Goal: Information Seeking & Learning: Learn about a topic

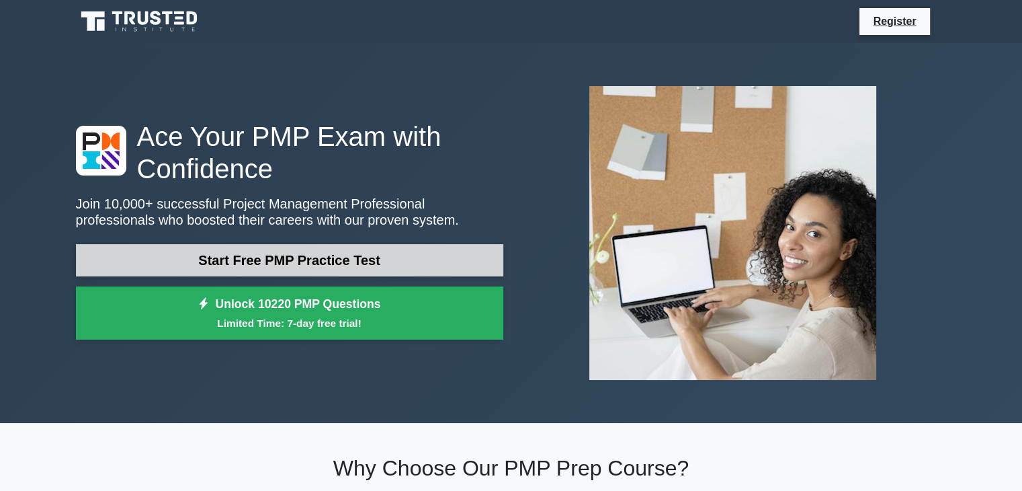
click at [349, 254] on link "Start Free PMP Practice Test" at bounding box center [289, 260] width 427 height 32
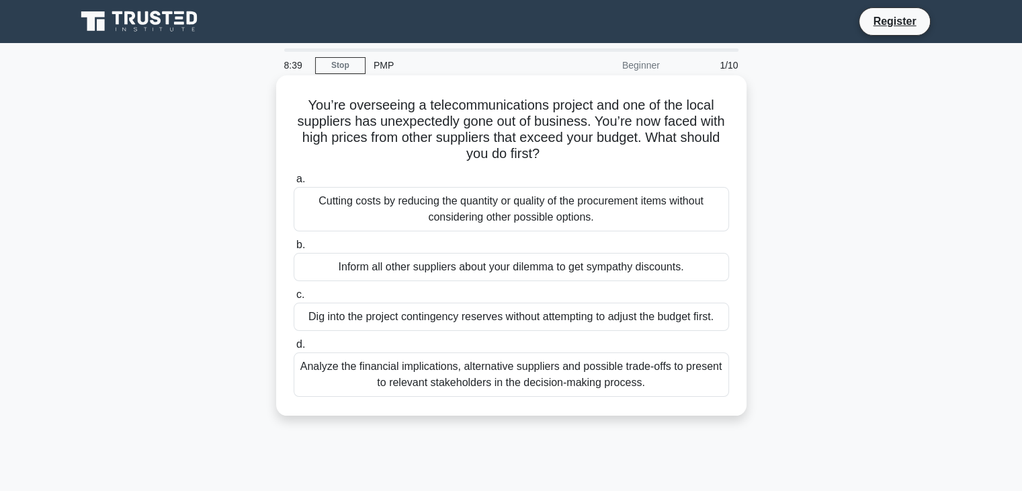
click at [435, 316] on div "Dig into the project contingency reserves without attempting to adjust the budg…" at bounding box center [511, 316] width 435 height 28
click at [294, 299] on input "c. Dig into the project contingency reserves without attempting to adjust the b…" at bounding box center [294, 294] width 0 height 9
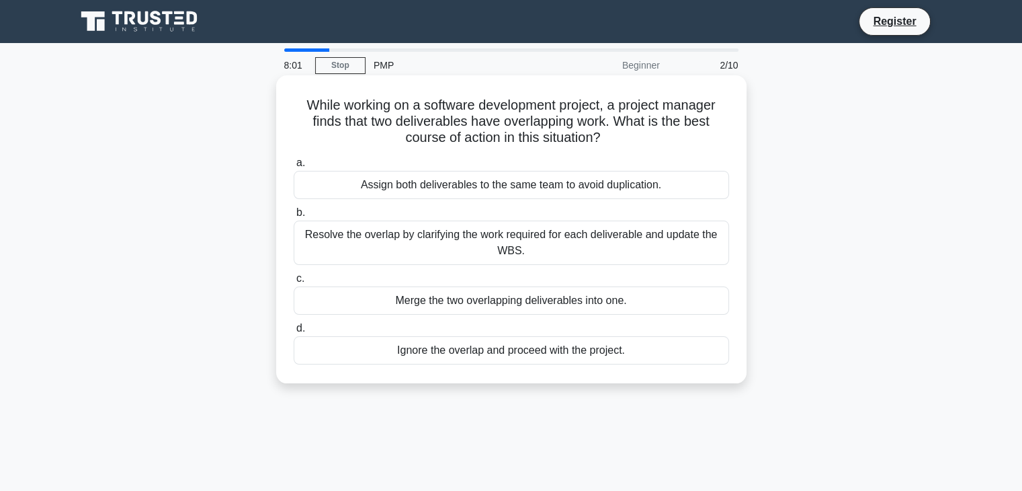
click at [504, 247] on div "Resolve the overlap by clarifying the work required for each deliverable and up…" at bounding box center [511, 242] width 435 height 44
click at [294, 217] on input "b. Resolve the overlap by clarifying the work required for each deliverable and…" at bounding box center [294, 212] width 0 height 9
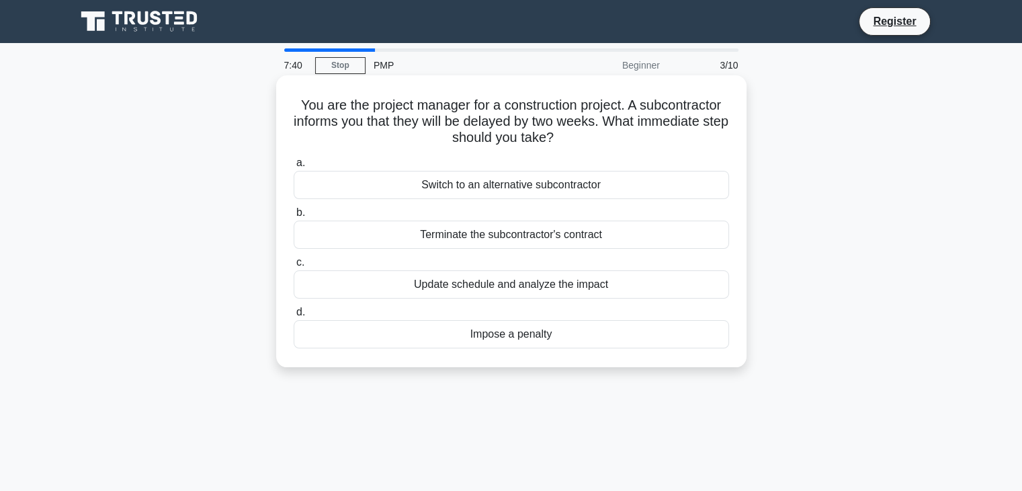
click at [469, 283] on div "Update schedule and analyze the impact" at bounding box center [511, 284] width 435 height 28
click at [294, 267] on input "c. Update schedule and analyze the impact" at bounding box center [294, 262] width 0 height 9
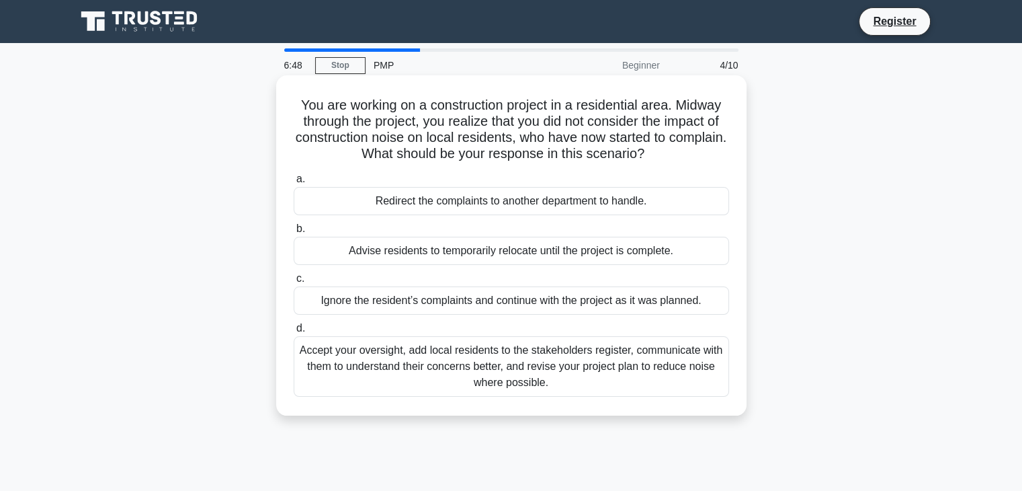
click at [415, 377] on div "Accept your oversight, add local residents to the stakeholders register, commun…" at bounding box center [511, 366] width 435 height 60
click at [294, 333] on input "d. Accept your oversight, add local residents to the stakeholders register, com…" at bounding box center [294, 328] width 0 height 9
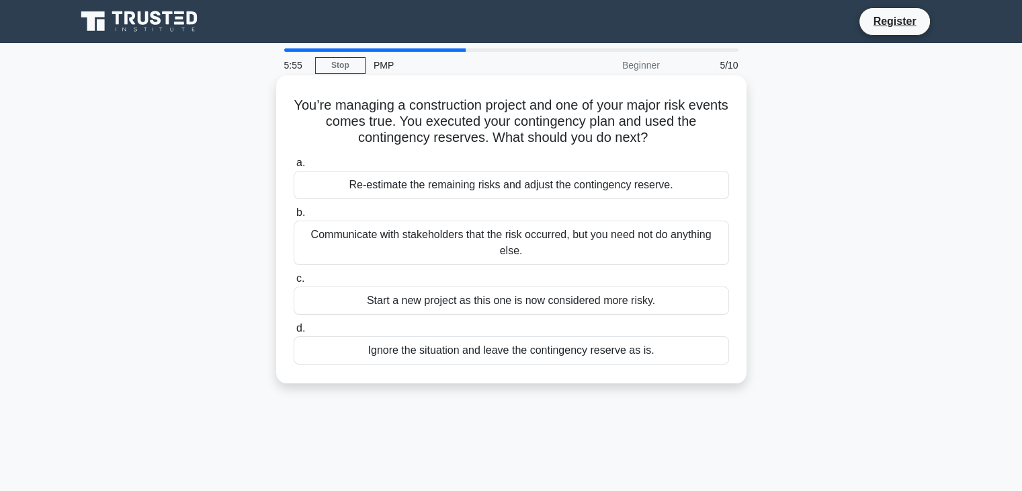
click at [412, 184] on div "Re-estimate the remaining risks and adjust the contingency reserve." at bounding box center [511, 185] width 435 height 28
click at [294, 167] on input "a. Re-estimate the remaining risks and adjust the contingency reserve." at bounding box center [294, 163] width 0 height 9
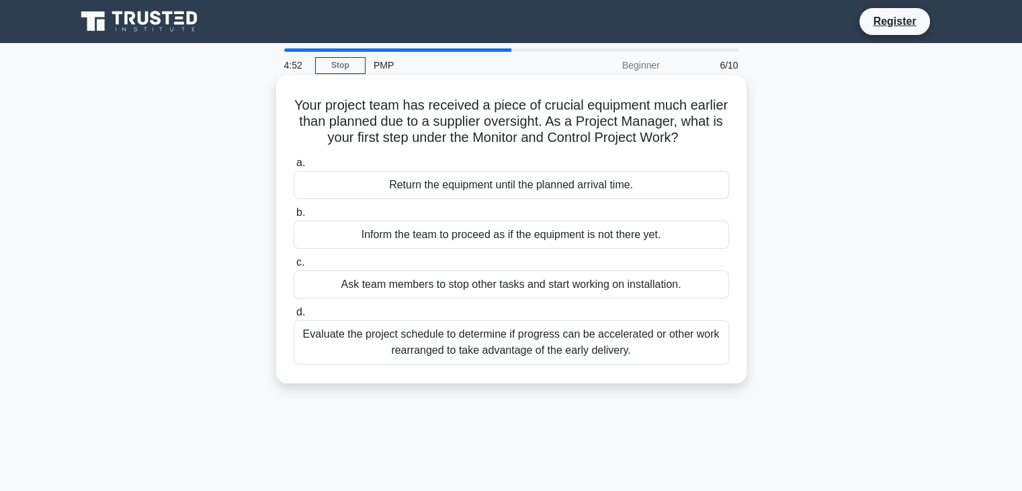
click at [495, 343] on div "Evaluate the project schedule to determine if progress can be accelerated or ot…" at bounding box center [511, 342] width 435 height 44
click at [294, 316] on input "d. Evaluate the project schedule to determine if progress can be accelerated or…" at bounding box center [294, 312] width 0 height 9
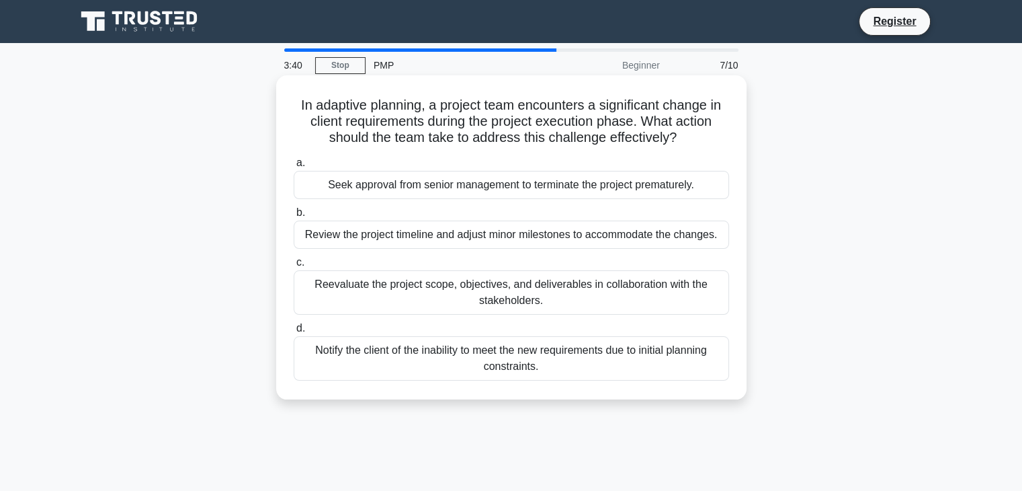
click at [632, 291] on div "Reevaluate the project scope, objectives, and deliverables in collaboration wit…" at bounding box center [511, 292] width 435 height 44
click at [294, 267] on input "c. Reevaluate the project scope, objectives, and deliverables in collaboration …" at bounding box center [294, 262] width 0 height 9
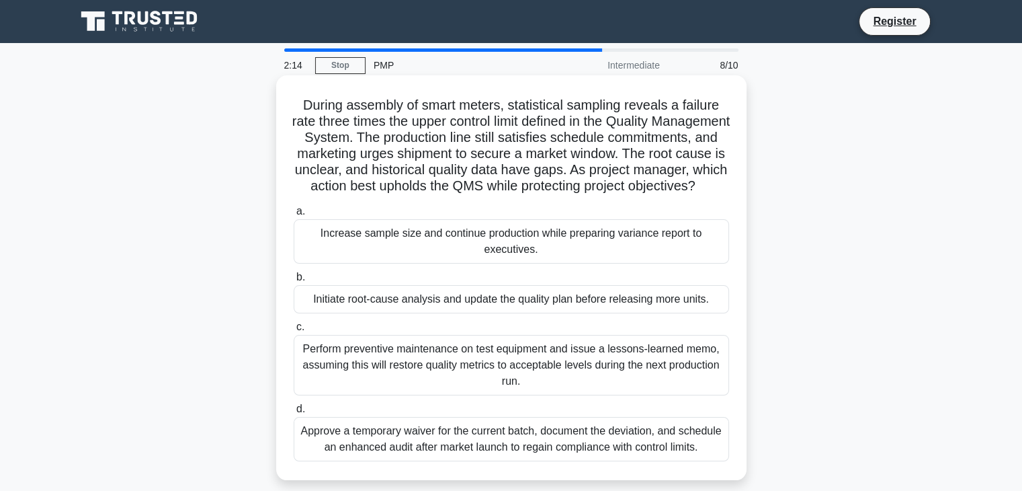
click at [443, 374] on div "Perform preventive maintenance on test equipment and issue a lessons-learned me…" at bounding box center [511, 365] width 435 height 60
click at [294, 331] on input "c. Perform preventive maintenance on test equipment and issue a lessons-learned…" at bounding box center [294, 327] width 0 height 9
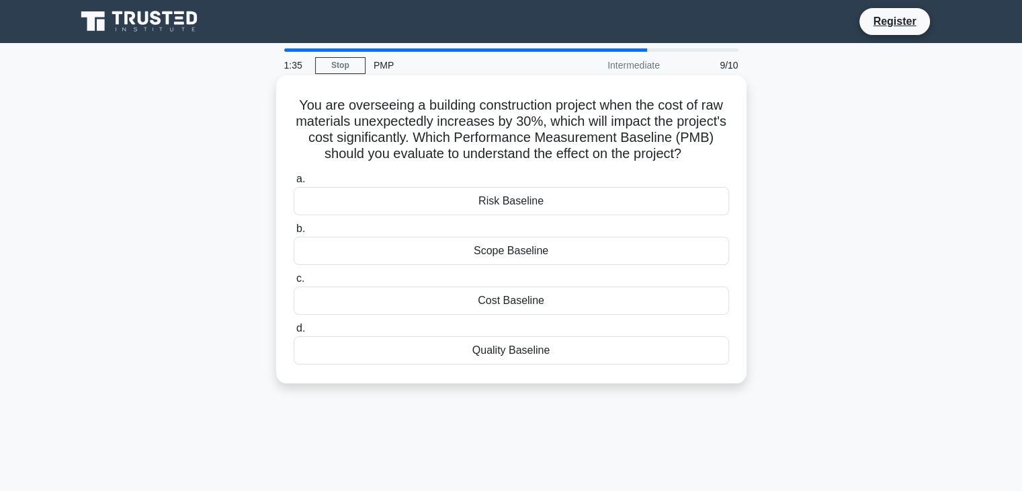
click at [548, 302] on div "Cost Baseline" at bounding box center [511, 300] width 435 height 28
click at [294, 283] on input "c. Cost Baseline" at bounding box center [294, 278] width 0 height 9
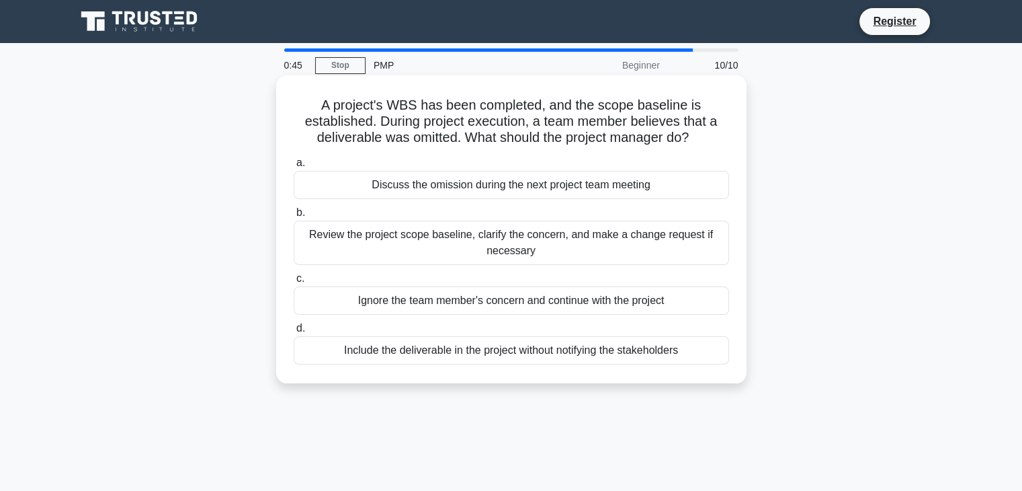
click at [394, 239] on div "Review the project scope baseline, clarify the concern, and make a change reque…" at bounding box center [511, 242] width 435 height 44
click at [294, 217] on input "b. Review the project scope baseline, clarify the concern, and make a change re…" at bounding box center [294, 212] width 0 height 9
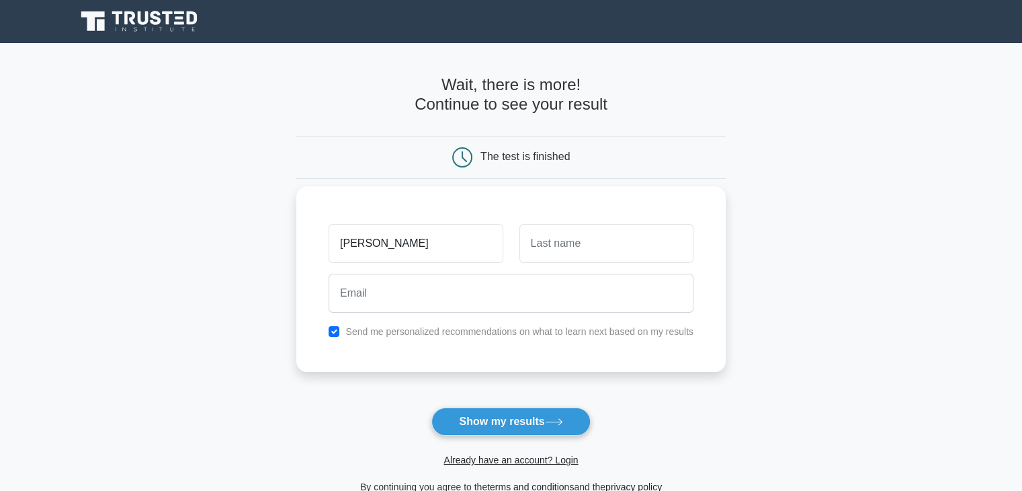
type input "mohd"
click at [620, 242] on input "text" at bounding box center [606, 243] width 174 height 39
type input "al-zadjali"
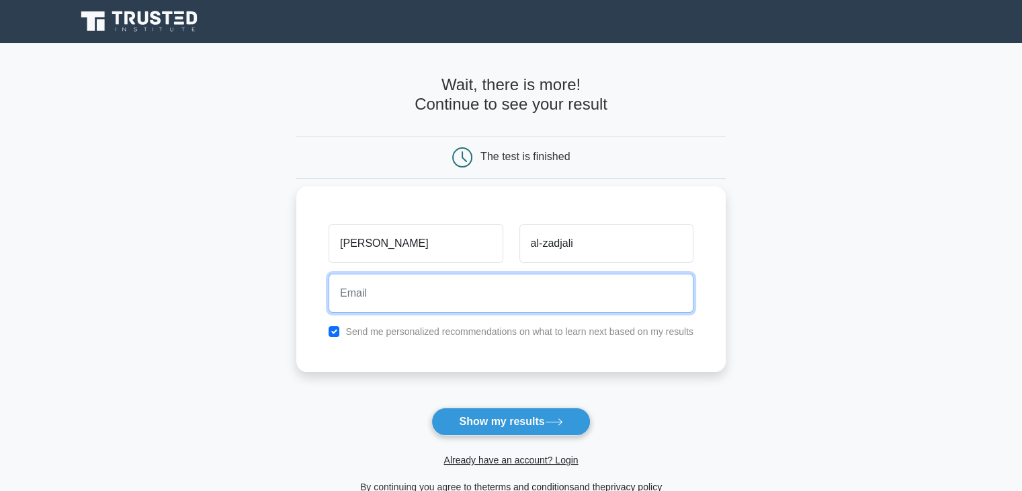
click at [387, 289] on input "email" at bounding box center [511, 292] width 365 height 39
type input "mohammedzadjali7175@gmail.com"
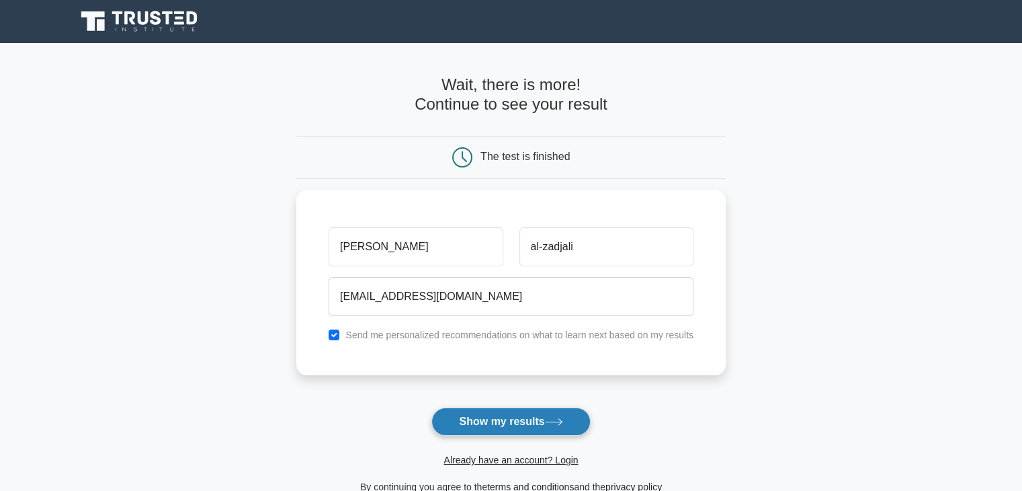
click at [509, 424] on button "Show my results" at bounding box center [510, 421] width 159 height 28
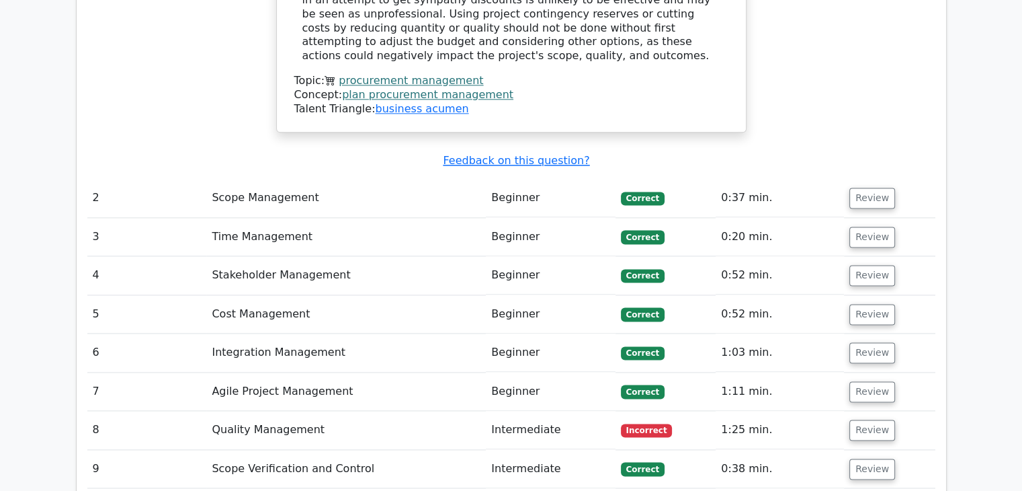
scroll to position [1791, 0]
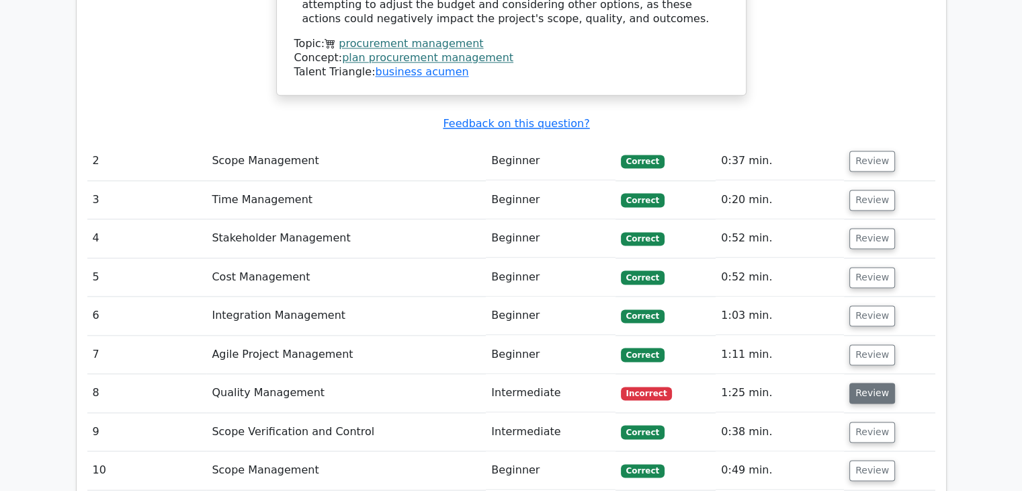
click at [877, 382] on button "Review" at bounding box center [872, 392] width 46 height 21
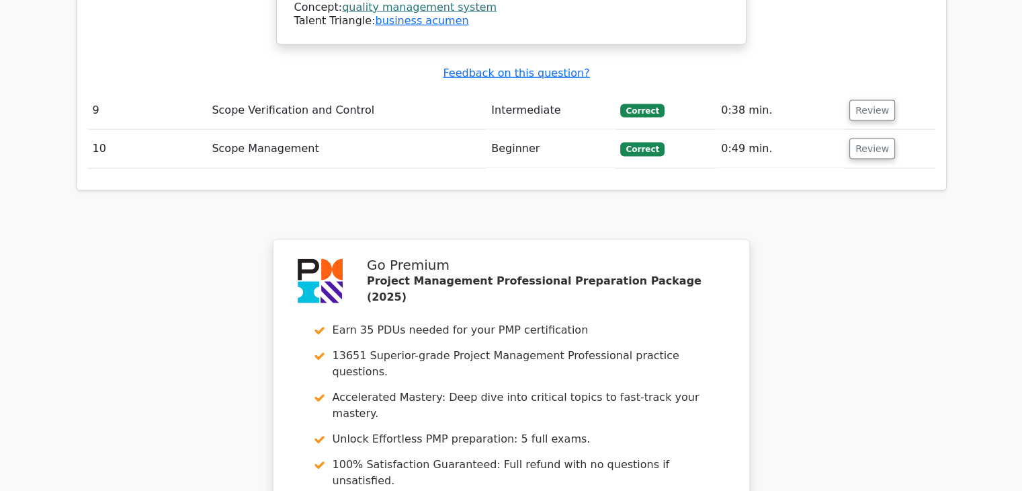
scroll to position [3135, 0]
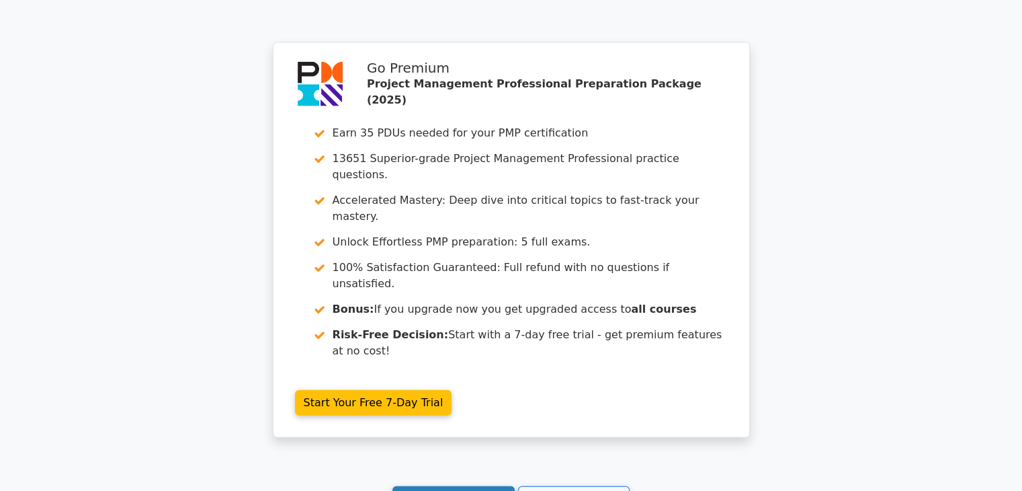
click at [430, 486] on link "Continue practicing" at bounding box center [453, 499] width 123 height 26
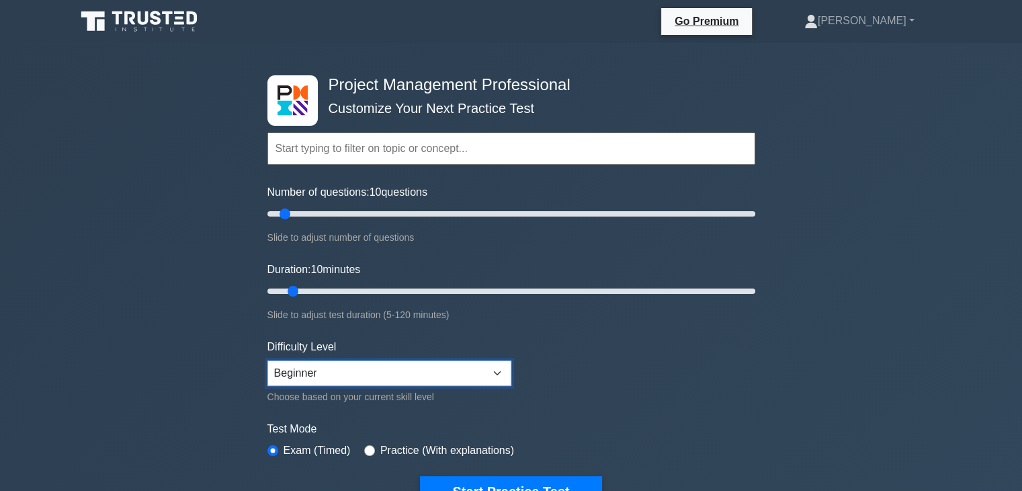
click at [433, 364] on select "Beginner Intermediate Expert" at bounding box center [389, 373] width 244 height 26
select select "intermediate"
click at [267, 360] on select "Beginner Intermediate Expert" at bounding box center [389, 373] width 244 height 26
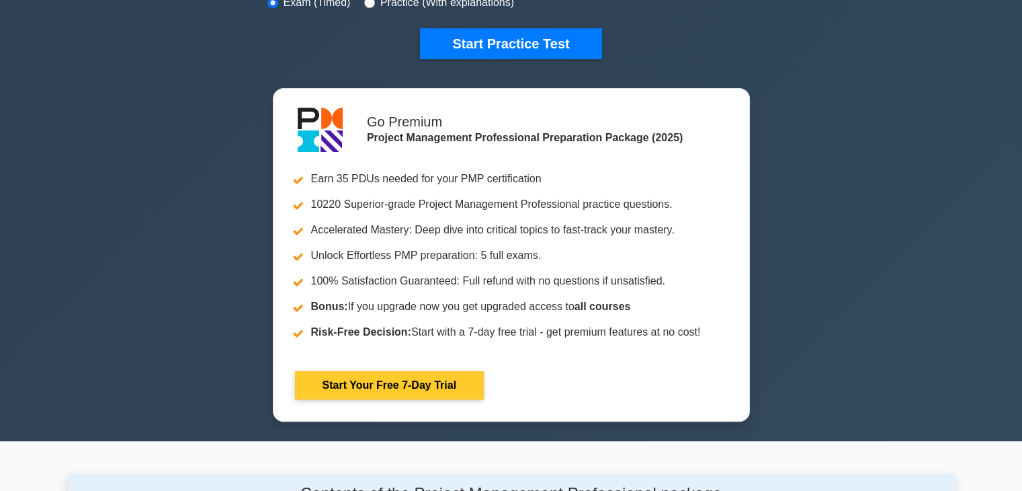
scroll to position [224, 0]
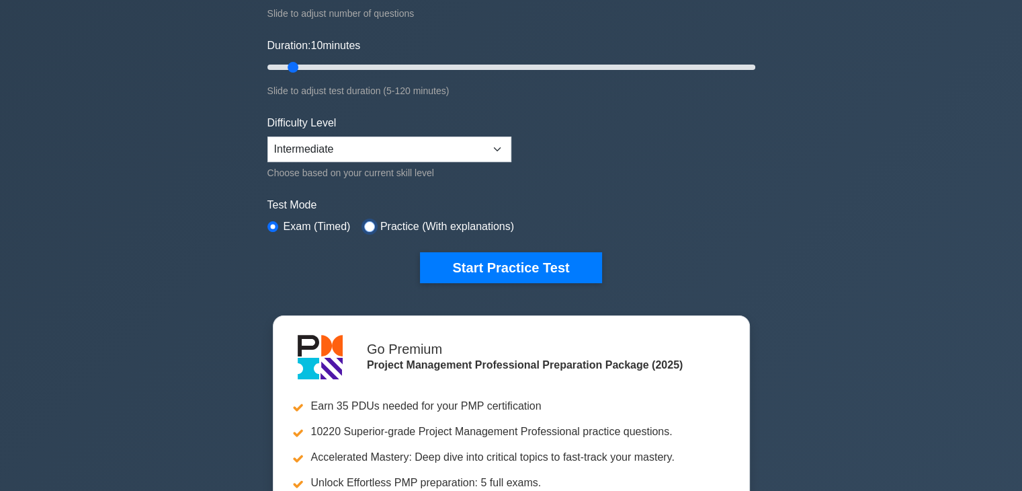
click at [364, 221] on input "radio" at bounding box center [369, 226] width 11 height 11
radio input "true"
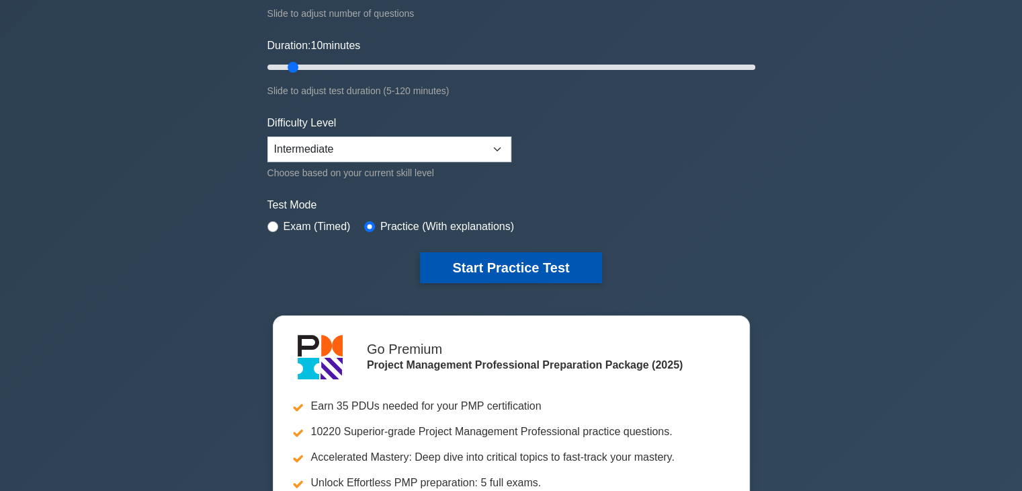
click at [513, 267] on button "Start Practice Test" at bounding box center [510, 267] width 181 height 31
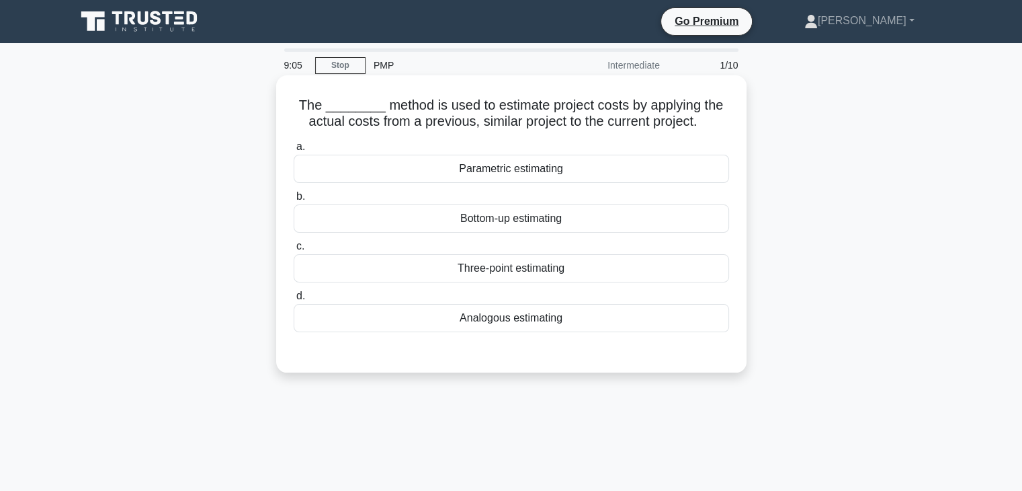
click at [511, 269] on div "Three-point estimating" at bounding box center [511, 268] width 435 height 28
click at [294, 251] on input "c. Three-point estimating" at bounding box center [294, 246] width 0 height 9
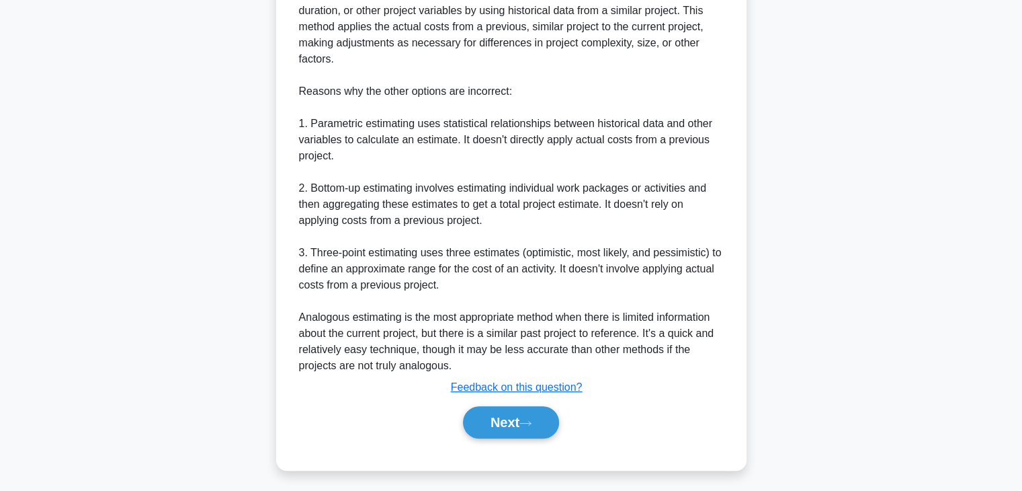
scroll to position [435, 0]
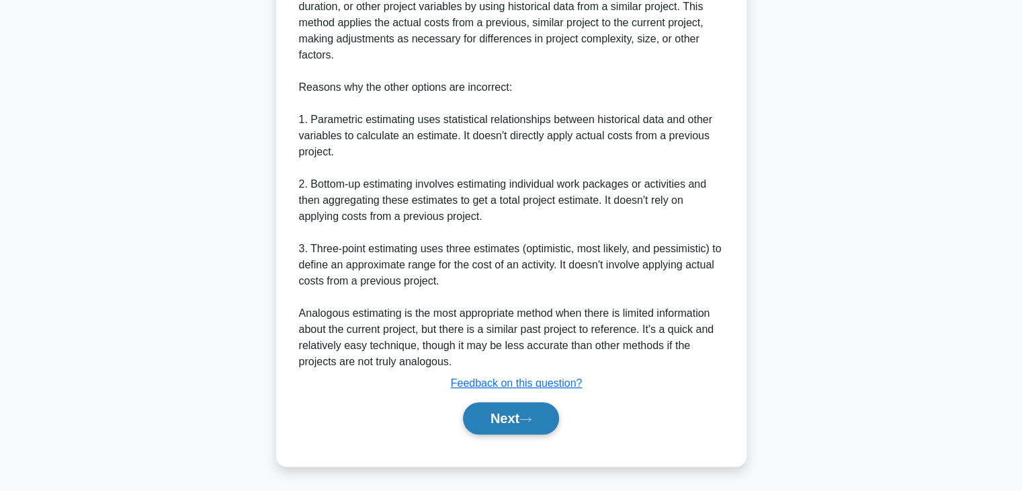
click at [530, 410] on button "Next" at bounding box center [511, 418] width 96 height 32
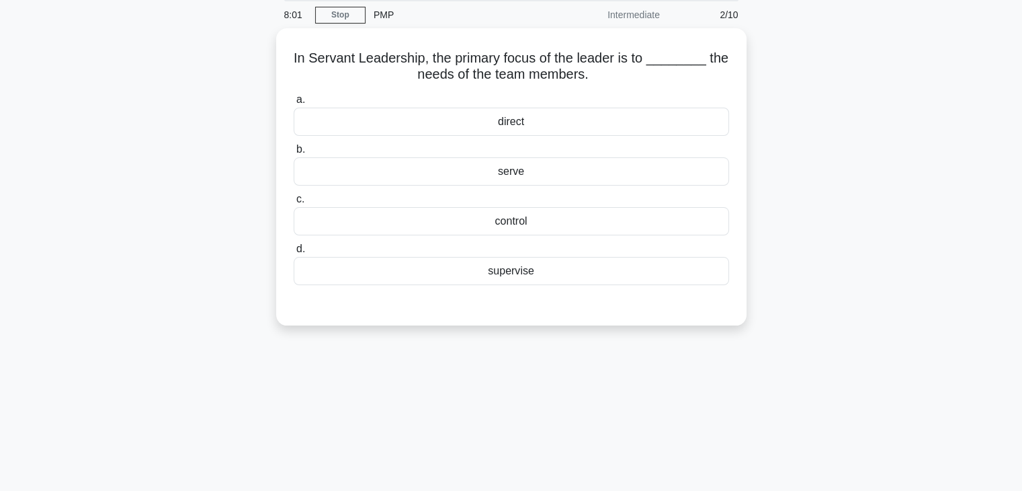
scroll to position [11, 0]
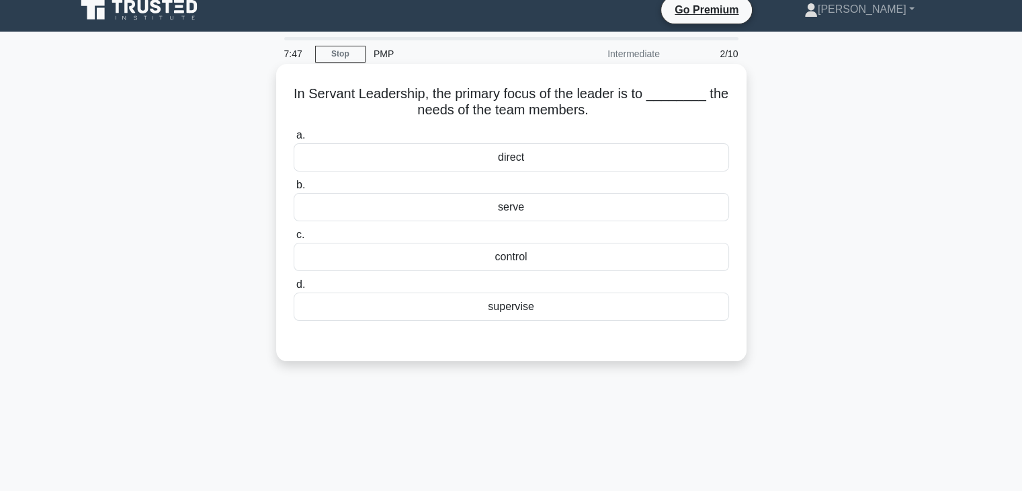
click at [499, 208] on div "serve" at bounding box center [511, 207] width 435 height 28
click at [294, 189] on input "b. serve" at bounding box center [294, 185] width 0 height 9
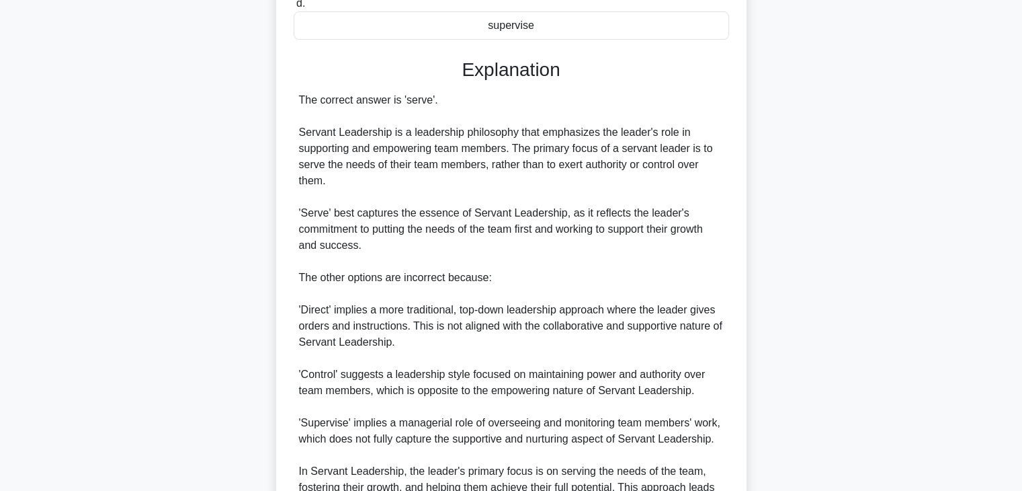
scroll to position [434, 0]
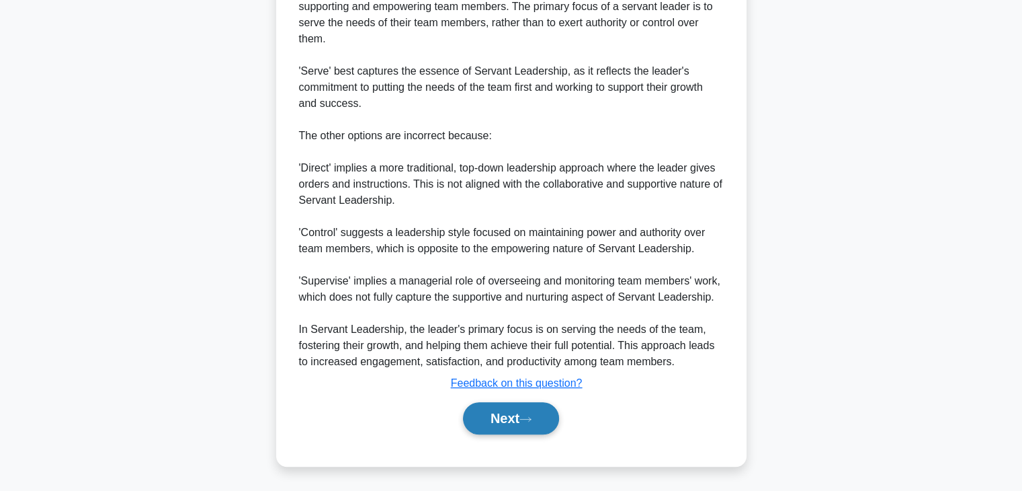
click at [489, 415] on button "Next" at bounding box center [511, 418] width 96 height 32
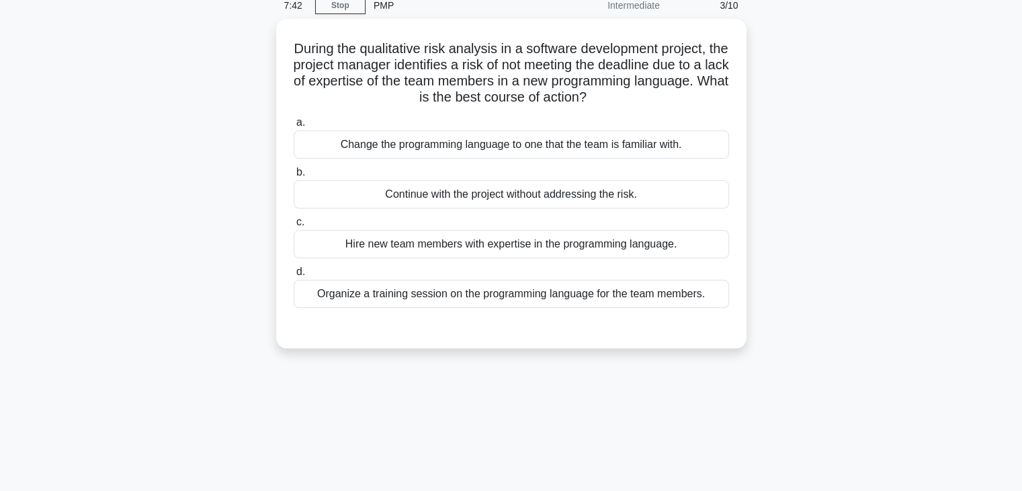
scroll to position [0, 0]
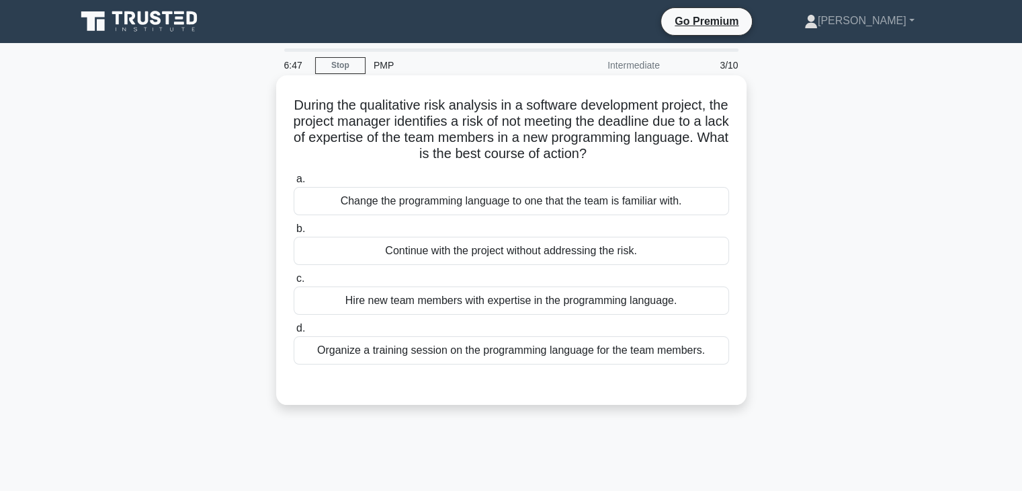
click at [457, 350] on div "Organize a training session on the programming language for the team members." at bounding box center [511, 350] width 435 height 28
click at [294, 333] on input "d. Organize a training session on the programming language for the team members." at bounding box center [294, 328] width 0 height 9
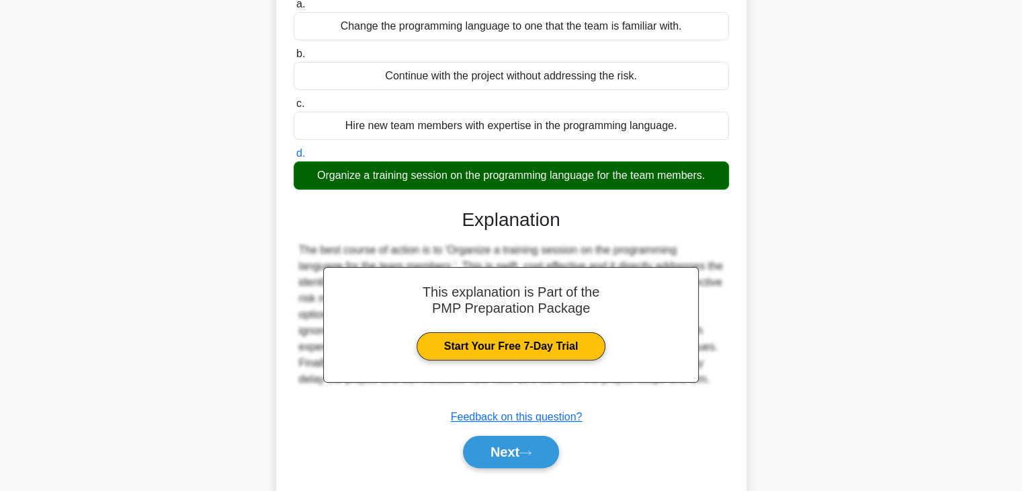
scroll to position [236, 0]
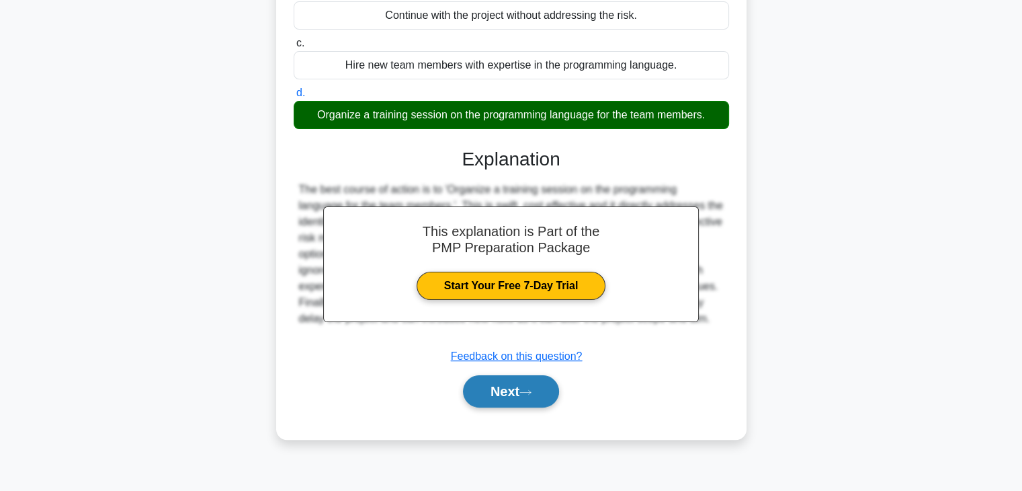
click at [507, 386] on button "Next" at bounding box center [511, 391] width 96 height 32
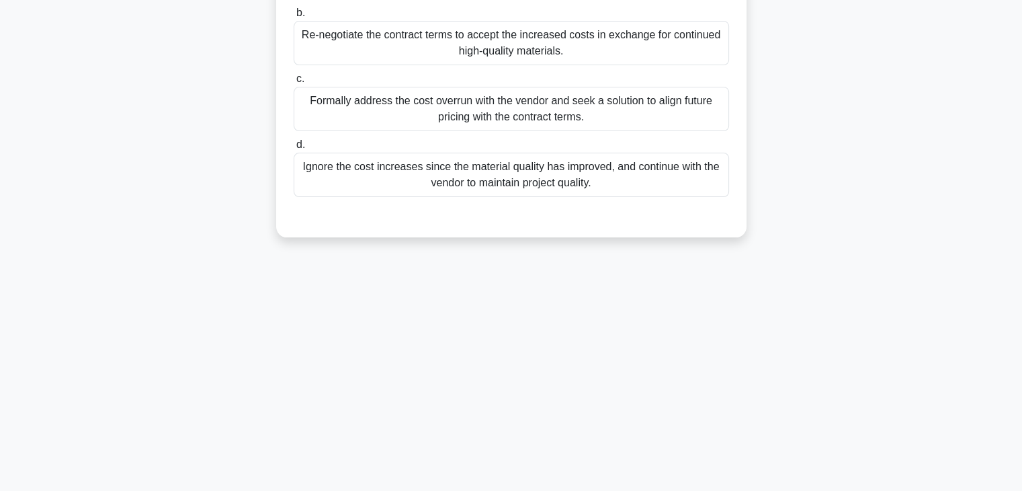
scroll to position [11, 0]
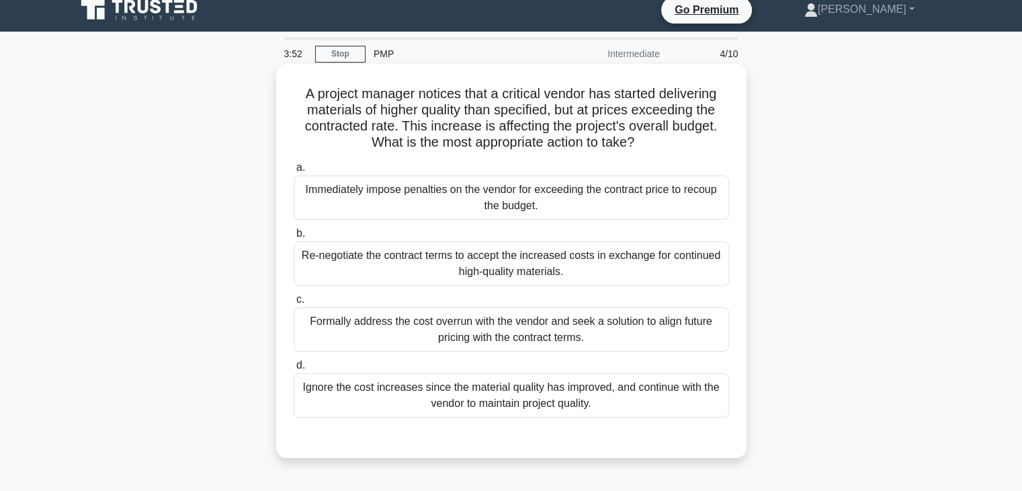
click at [626, 329] on div "Formally address the cost overrun with the vendor and seek a solution to align …" at bounding box center [511, 329] width 435 height 44
click at [294, 304] on input "c. Formally address the cost overrun with the vendor and seek a solution to ali…" at bounding box center [294, 299] width 0 height 9
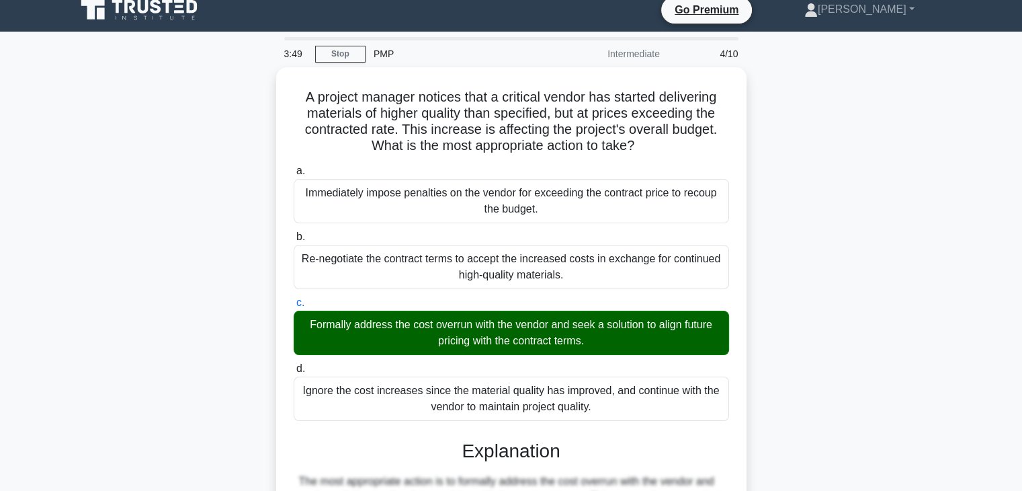
scroll to position [273, 0]
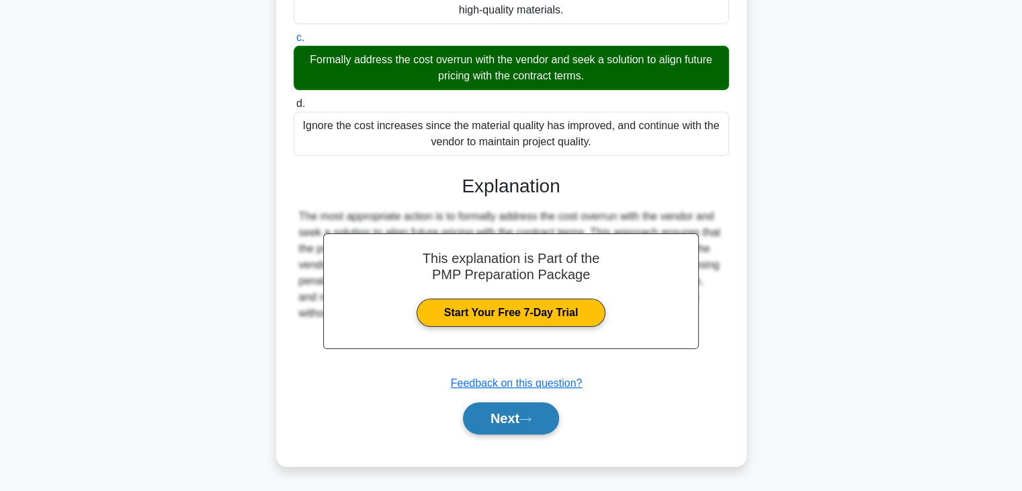
click at [494, 417] on button "Next" at bounding box center [511, 418] width 96 height 32
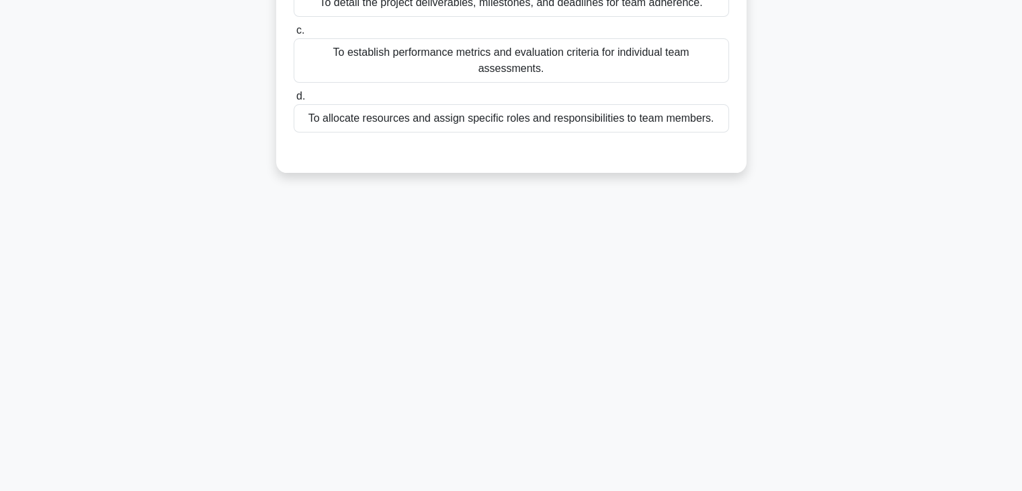
scroll to position [0, 0]
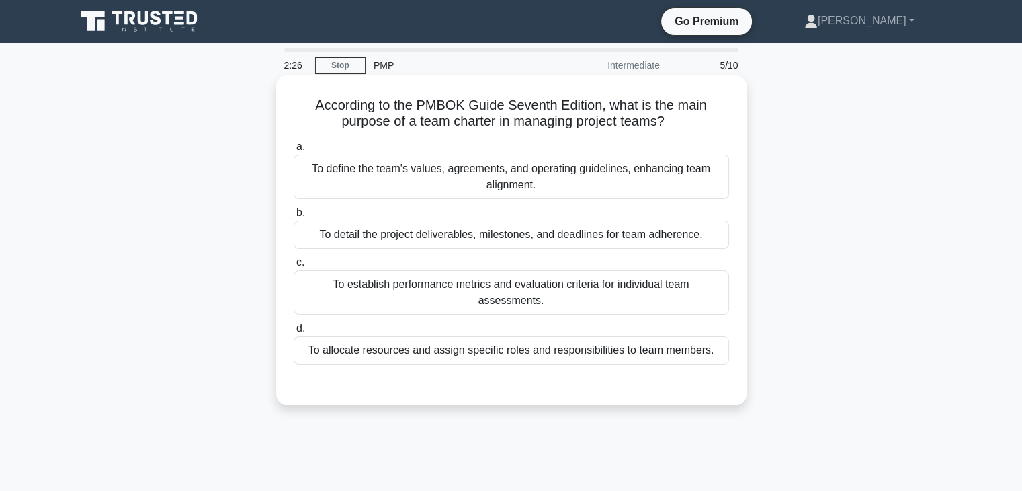
click at [509, 336] on div "To allocate resources and assign specific roles and responsibilities to team me…" at bounding box center [511, 350] width 435 height 28
click at [294, 333] on input "d. To allocate resources and assign specific roles and responsibilities to team…" at bounding box center [294, 328] width 0 height 9
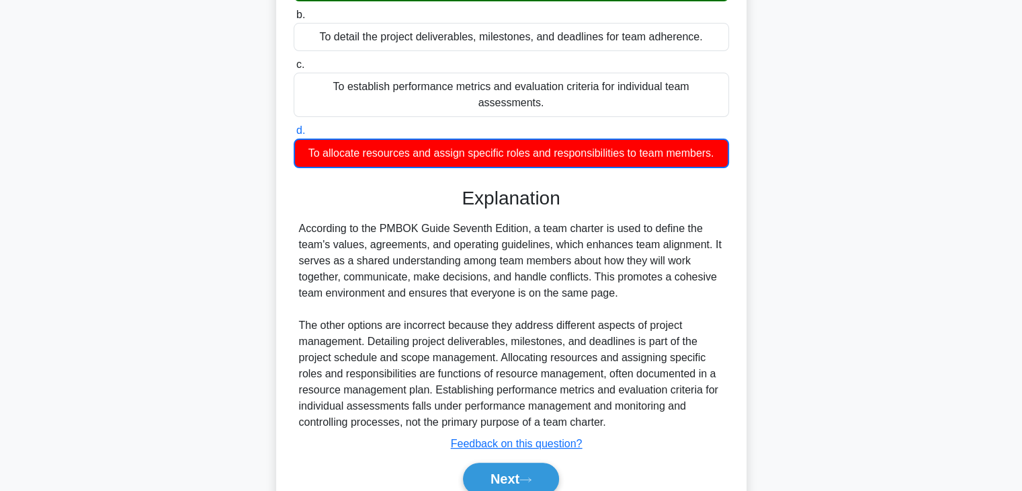
scroll to position [242, 0]
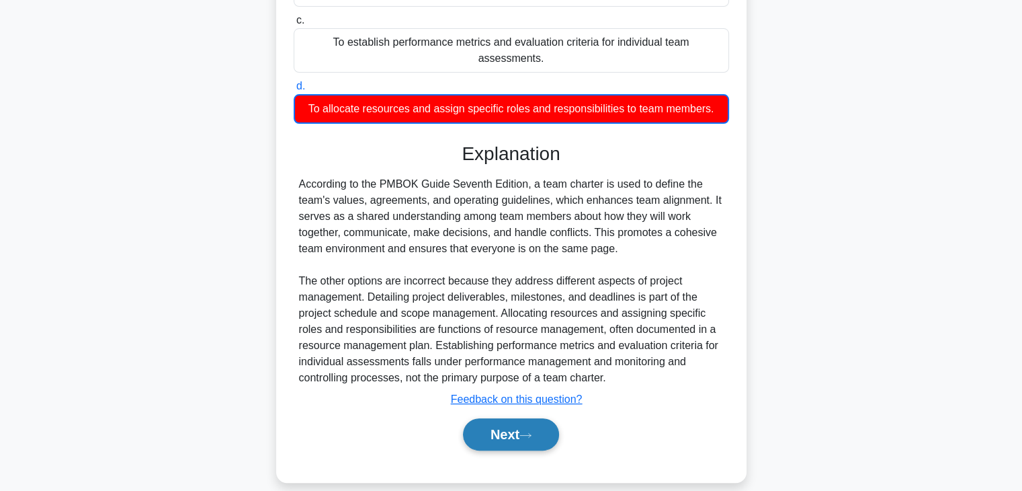
click at [517, 421] on button "Next" at bounding box center [511, 434] width 96 height 32
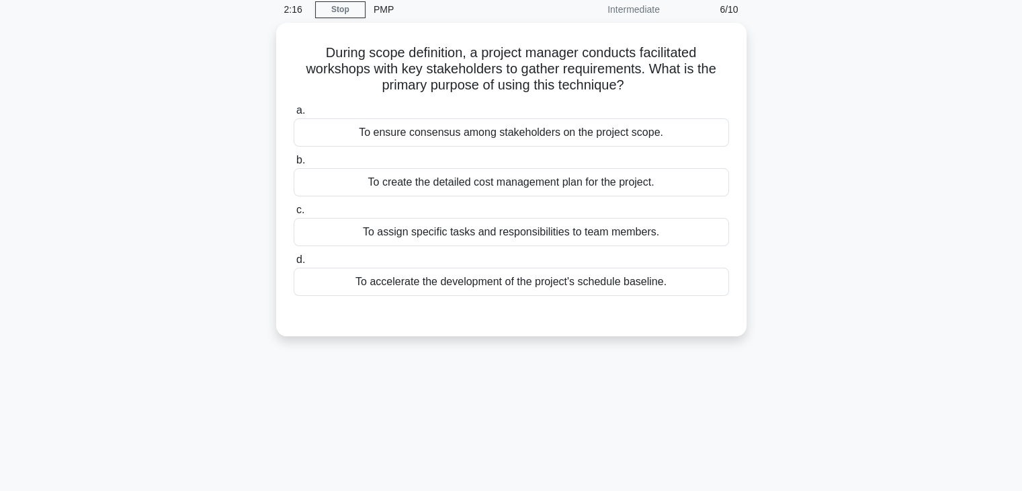
scroll to position [0, 0]
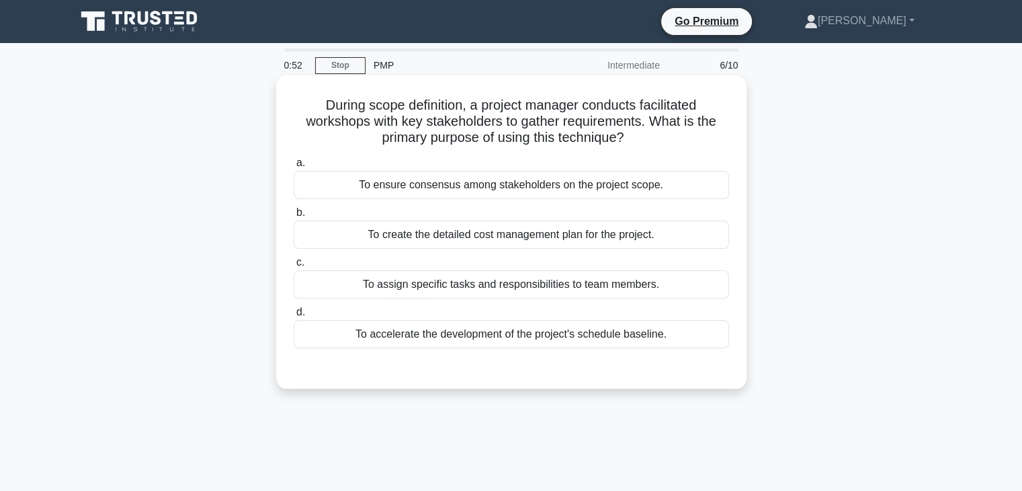
click at [452, 338] on div "To accelerate the development of the project's schedule baseline." at bounding box center [511, 334] width 435 height 28
click at [294, 316] on input "d. To accelerate the development of the project's schedule baseline." at bounding box center [294, 312] width 0 height 9
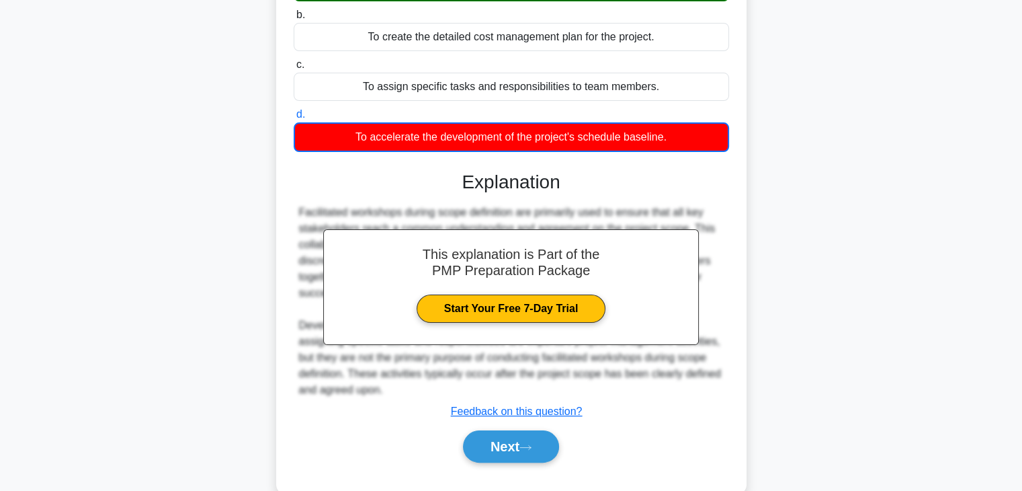
scroll to position [236, 0]
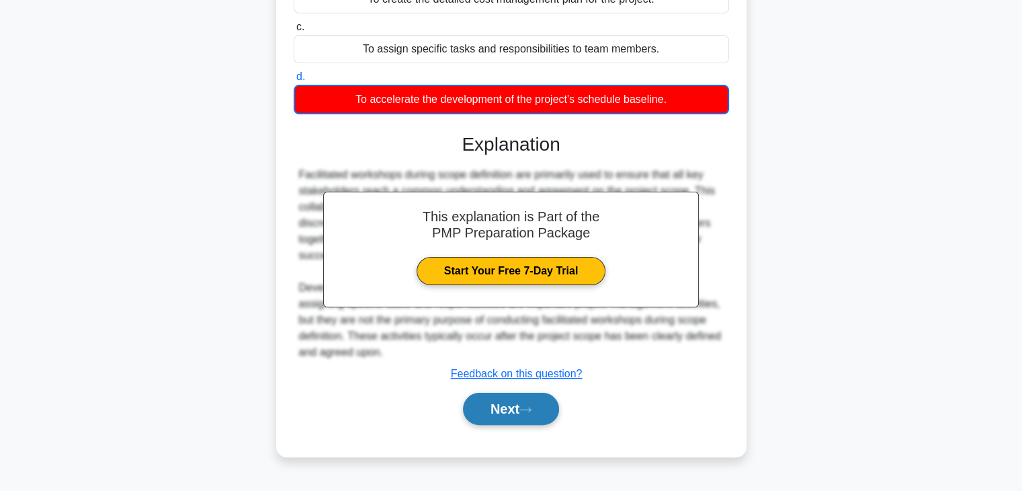
click at [544, 415] on button "Next" at bounding box center [511, 408] width 96 height 32
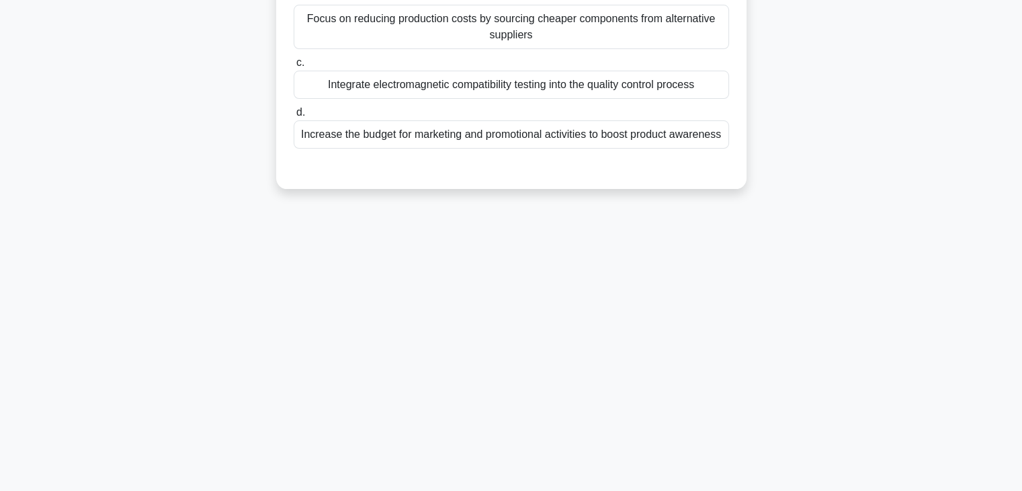
scroll to position [0, 0]
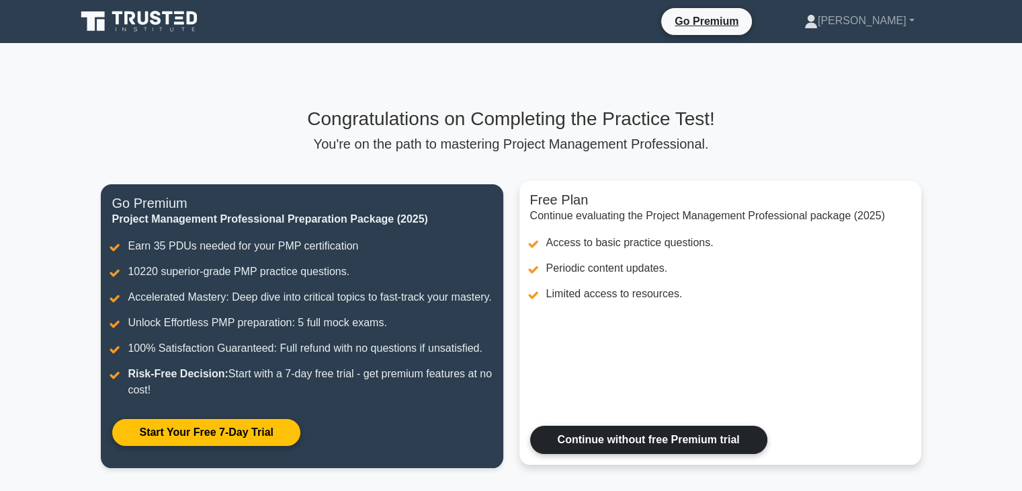
click at [675, 454] on link "Continue without free Premium trial" at bounding box center [648, 439] width 237 height 28
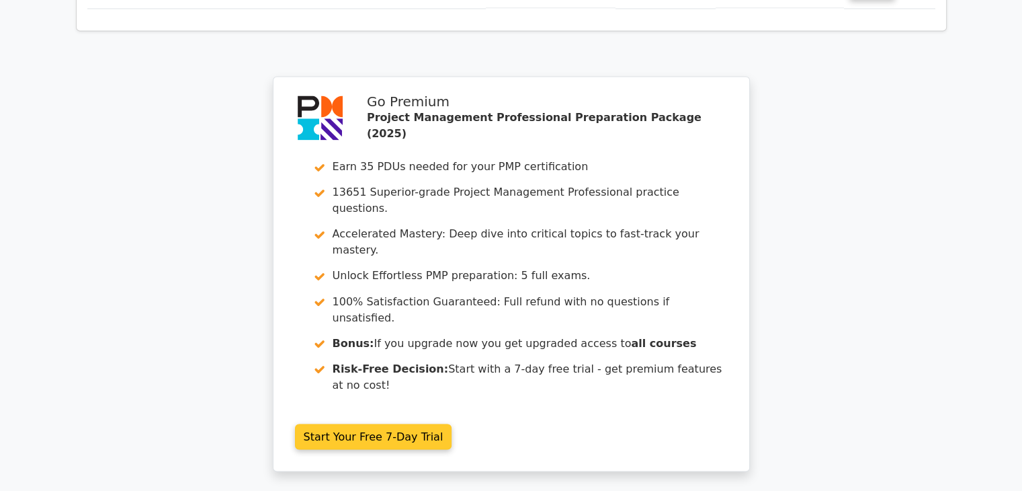
scroll to position [2386, 0]
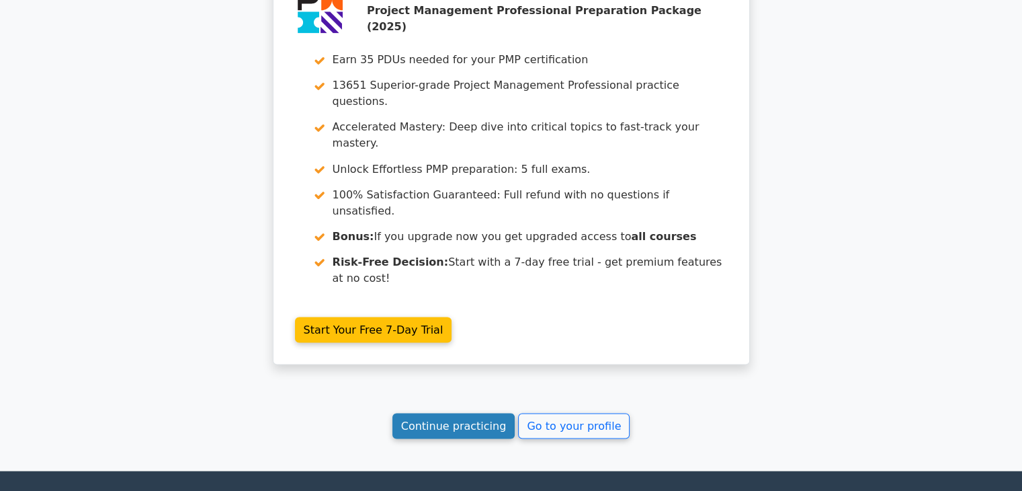
click at [427, 413] on link "Continue practicing" at bounding box center [453, 426] width 123 height 26
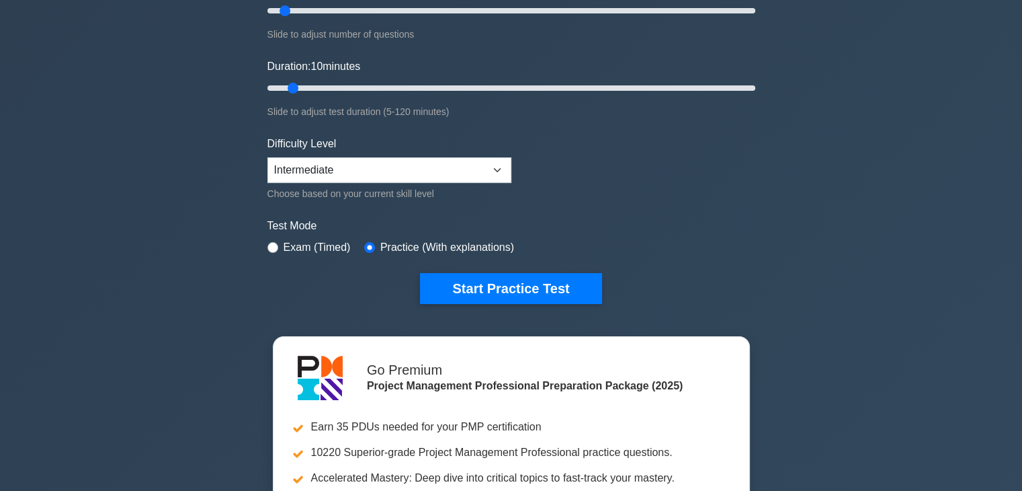
scroll to position [224, 0]
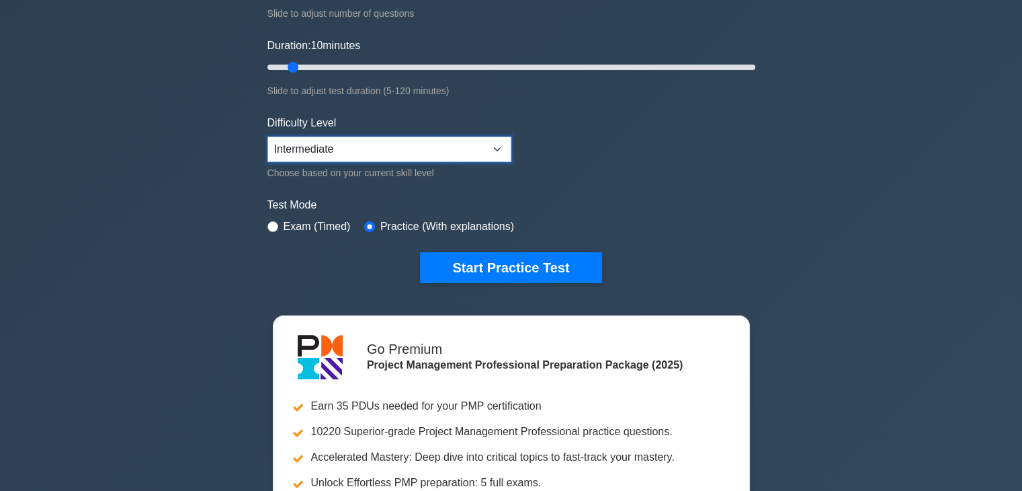
click at [470, 146] on select "Beginner Intermediate Expert" at bounding box center [389, 149] width 244 height 26
select select "expert"
click at [267, 136] on select "Beginner Intermediate Expert" at bounding box center [389, 149] width 244 height 26
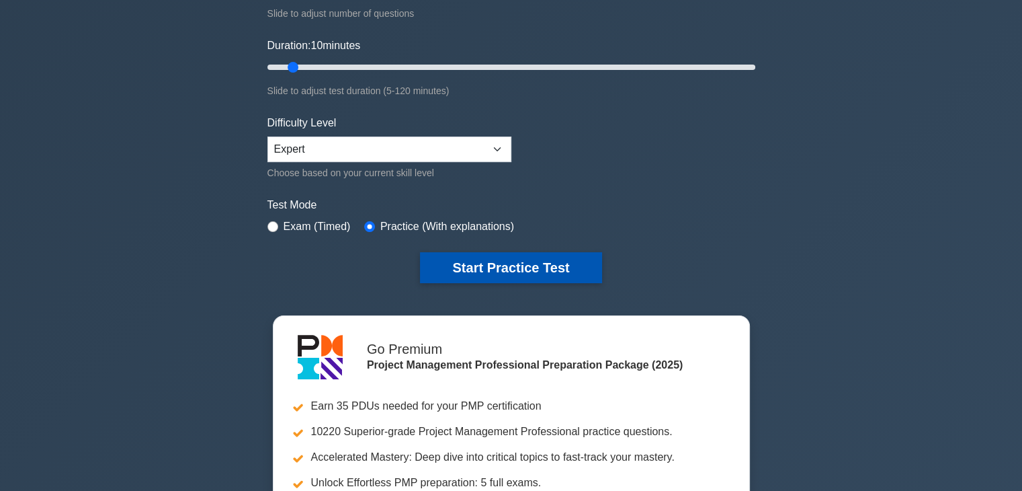
click at [521, 264] on button "Start Practice Test" at bounding box center [510, 267] width 181 height 31
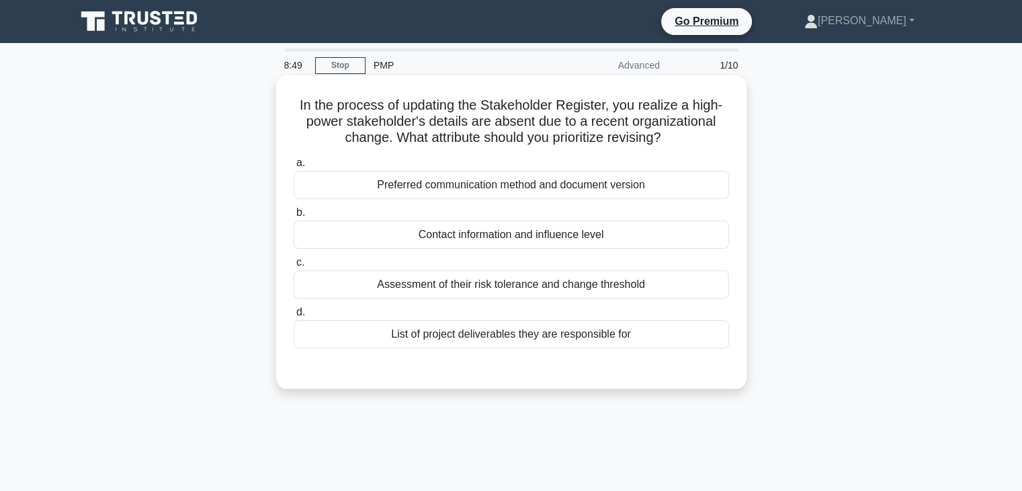
click at [543, 288] on div "Assessment of their risk tolerance and change threshold" at bounding box center [511, 284] width 435 height 28
click at [294, 267] on input "c. Assessment of their risk tolerance and change threshold" at bounding box center [294, 262] width 0 height 9
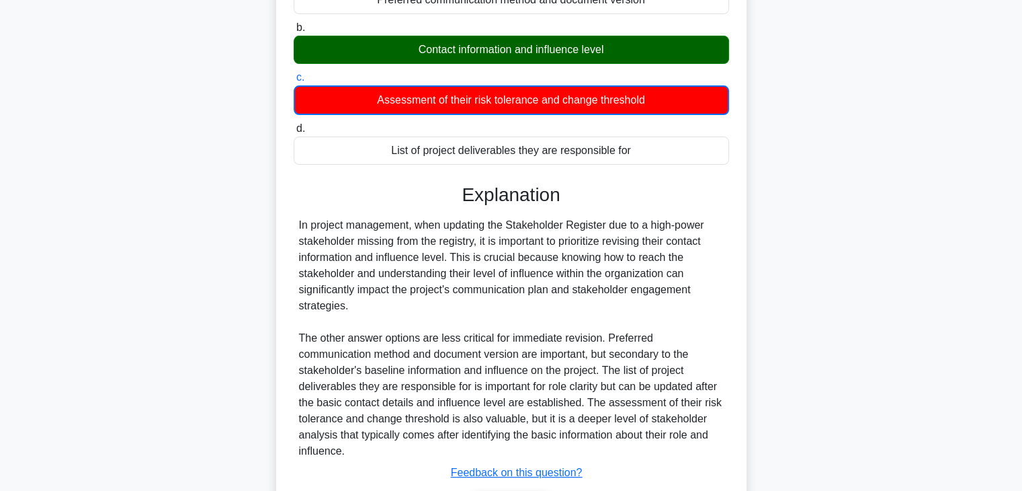
scroll to position [274, 0]
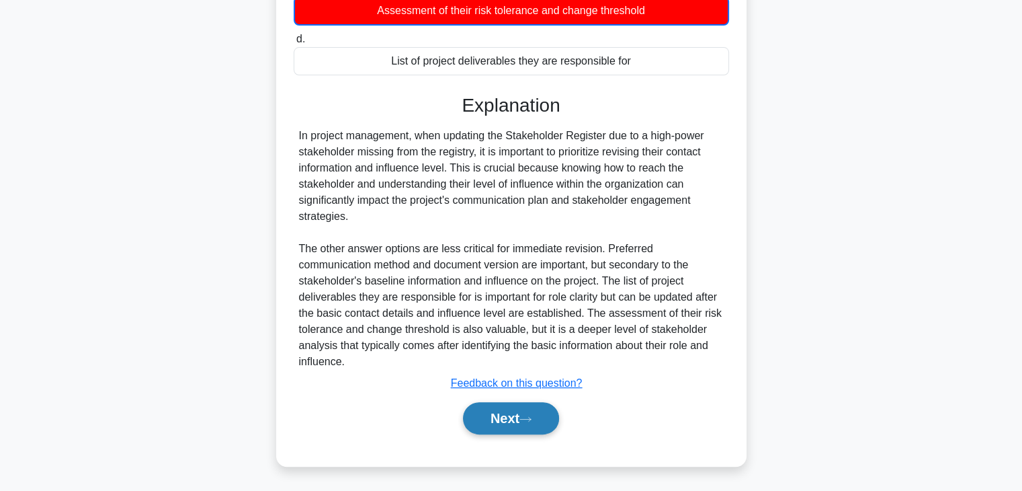
click at [532, 417] on icon at bounding box center [525, 418] width 12 height 7
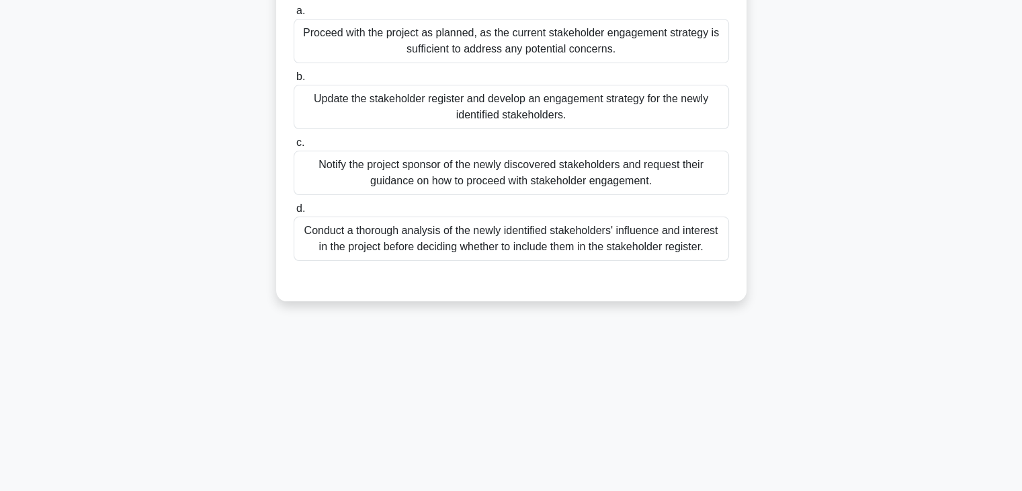
scroll to position [0, 0]
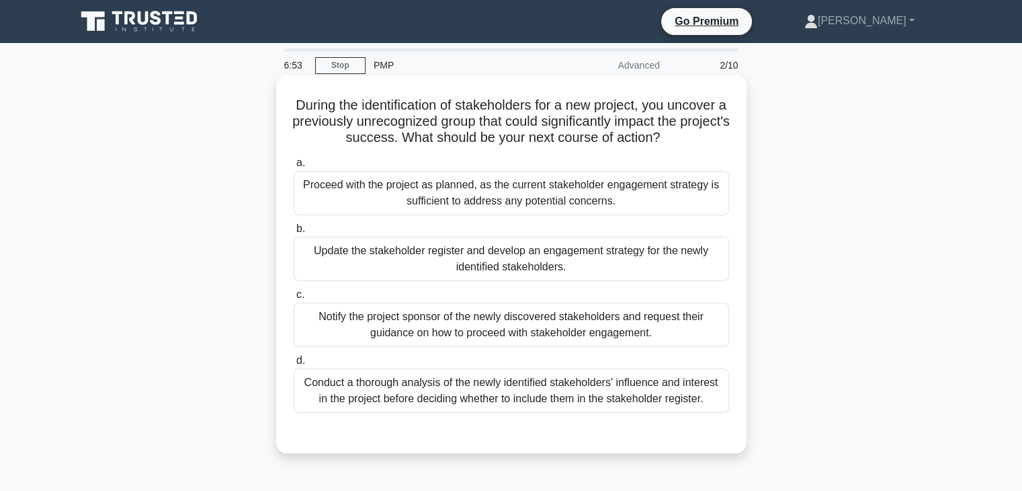
click at [603, 398] on div "Conduct a thorough analysis of the newly identified stakeholders' influence and…" at bounding box center [511, 390] width 435 height 44
click at [294, 365] on input "d. Conduct a thorough analysis of the newly identified stakeholders' influence …" at bounding box center [294, 360] width 0 height 9
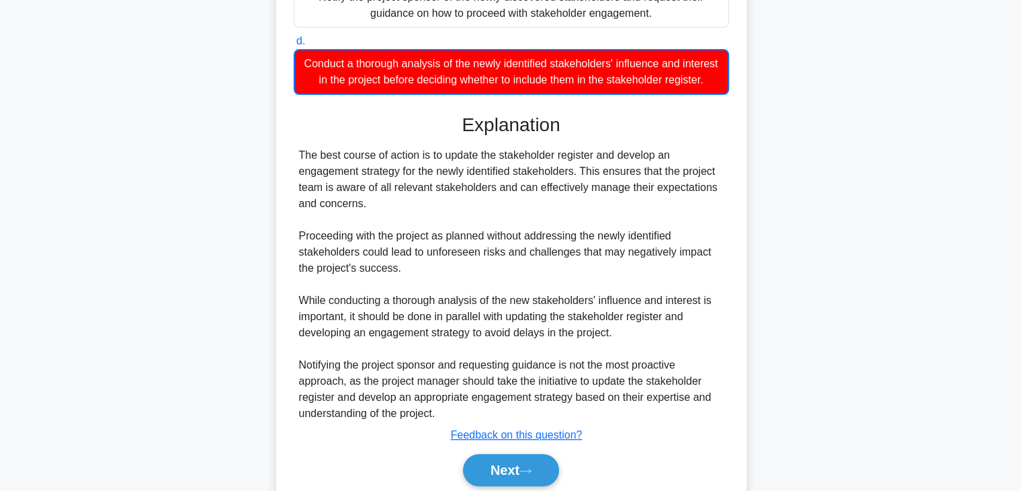
scroll to position [387, 0]
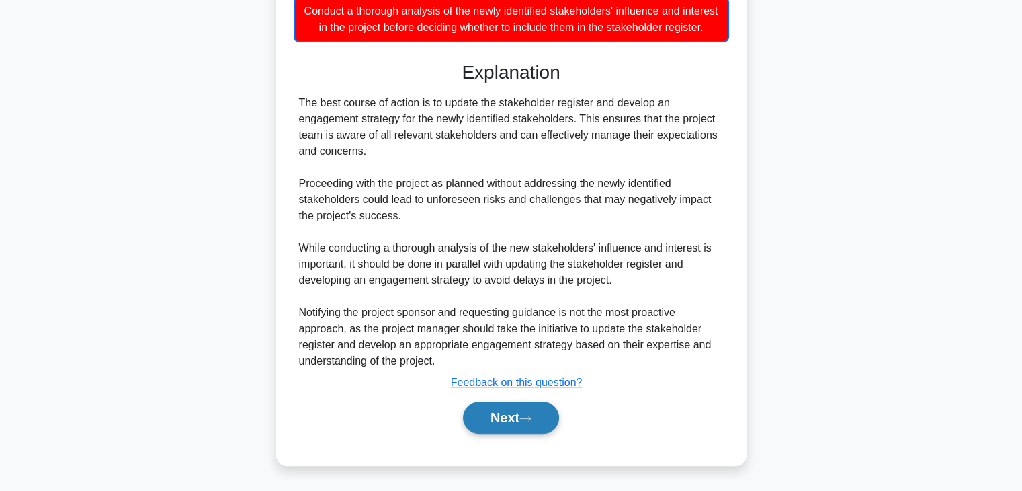
click at [511, 423] on button "Next" at bounding box center [511, 417] width 96 height 32
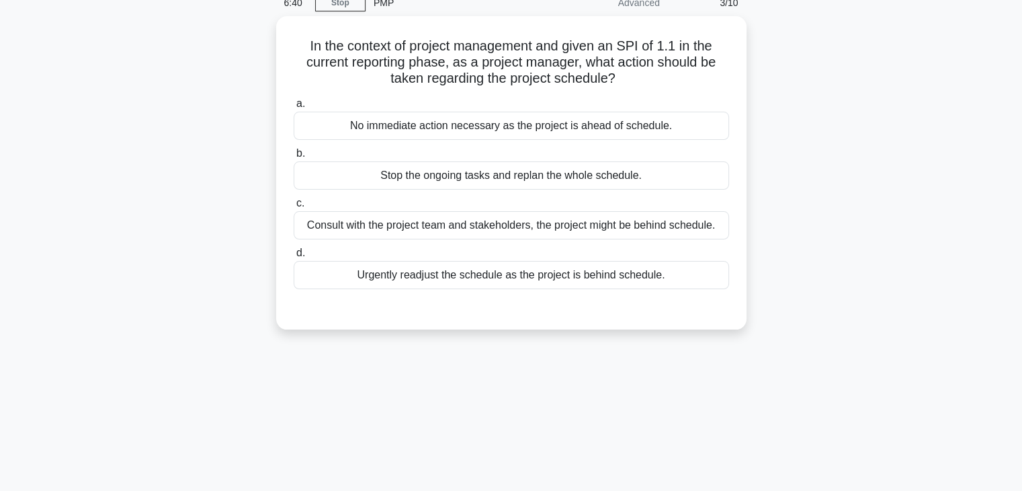
scroll to position [0, 0]
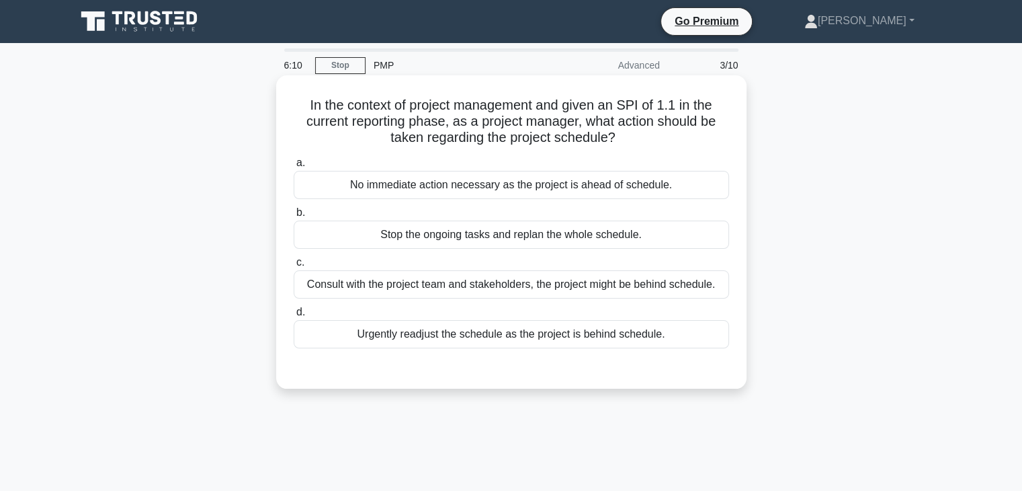
click at [675, 276] on div "Consult with the project team and stakeholders, the project might be behind sch…" at bounding box center [511, 284] width 435 height 28
click at [294, 267] on input "c. Consult with the project team and stakeholders, the project might be behind …" at bounding box center [294, 262] width 0 height 9
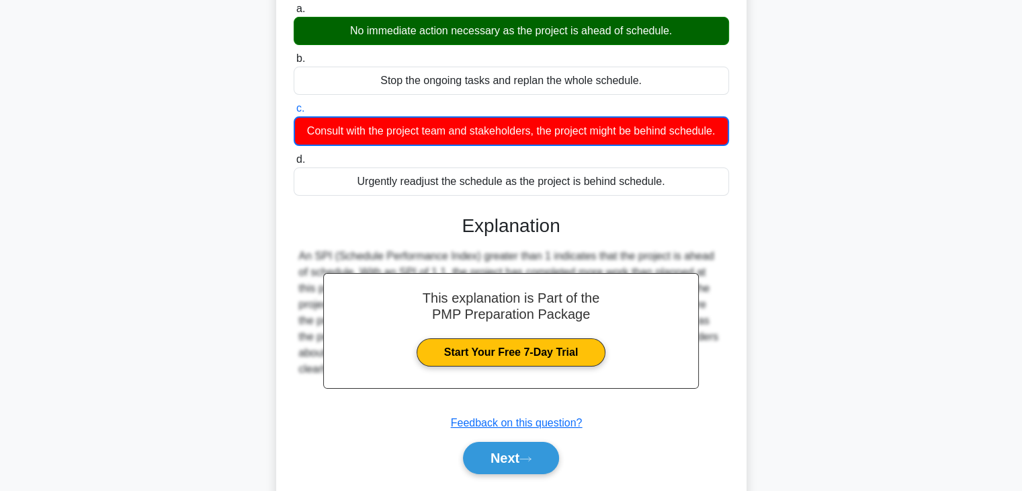
scroll to position [236, 0]
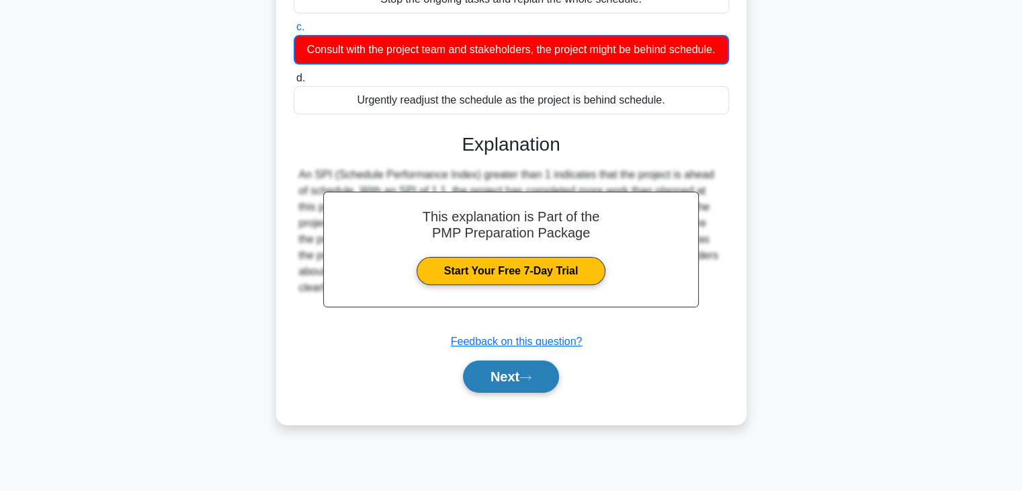
click at [511, 371] on button "Next" at bounding box center [511, 376] width 96 height 32
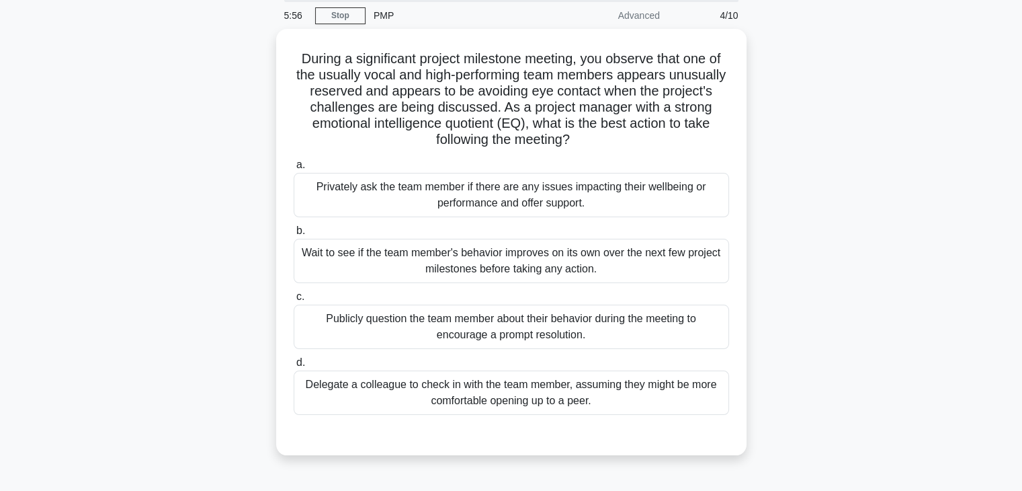
scroll to position [11, 0]
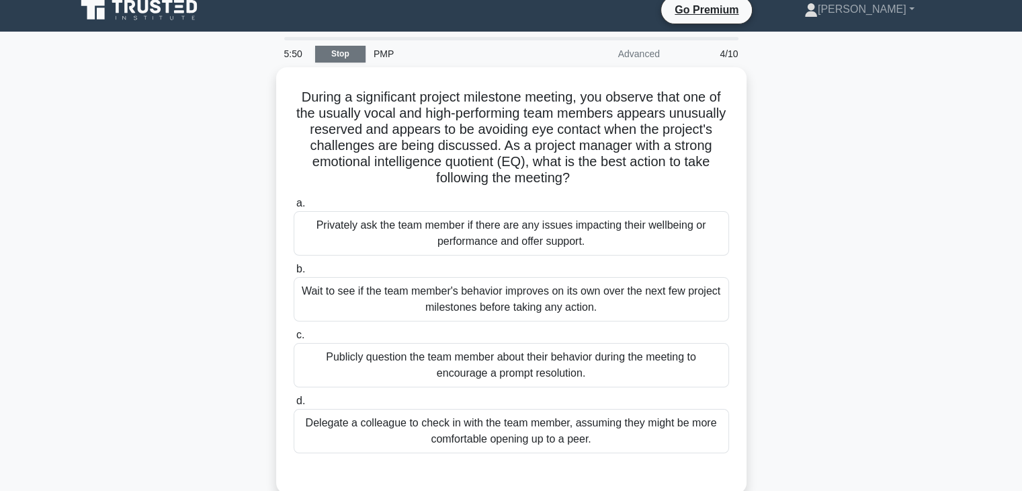
click at [342, 57] on link "Stop" at bounding box center [340, 54] width 50 height 17
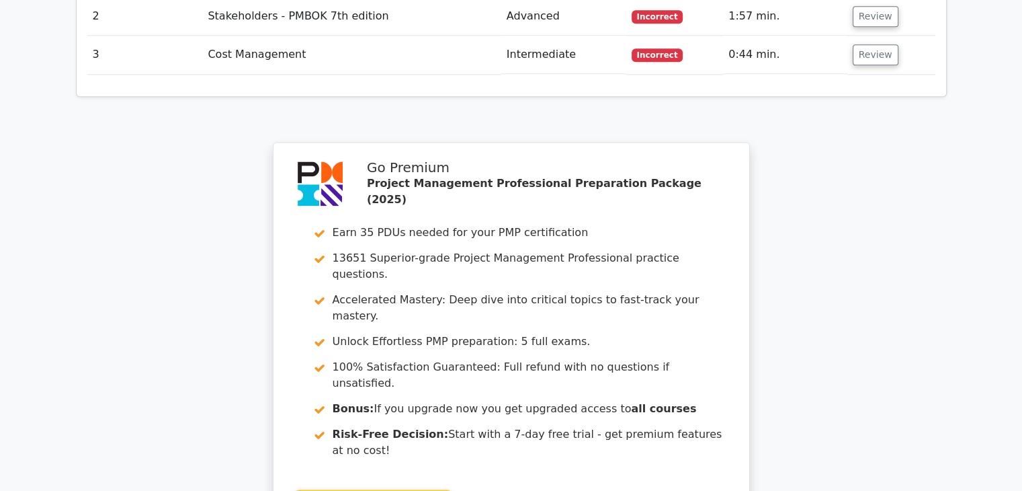
scroll to position [1967, 0]
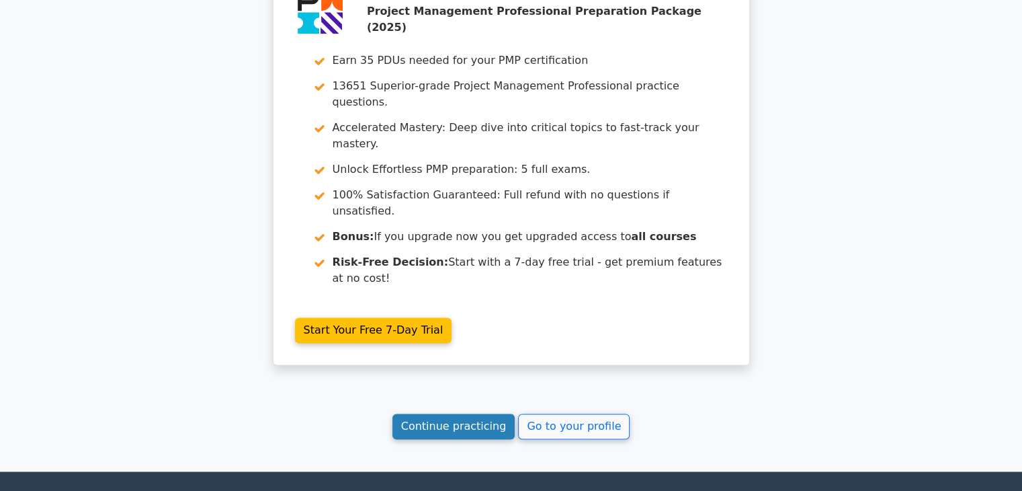
click at [457, 413] on link "Continue practicing" at bounding box center [453, 426] width 123 height 26
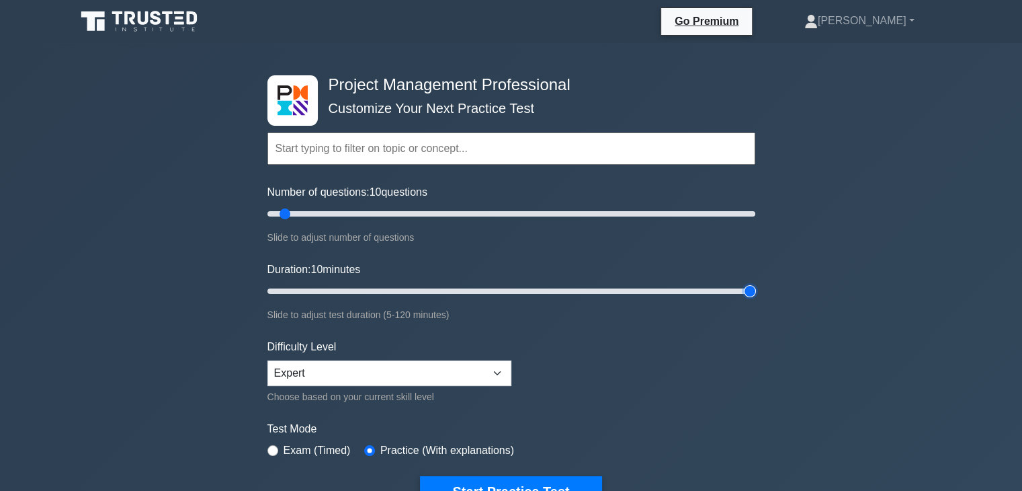
click at [752, 288] on input "Duration: 10 minutes" at bounding box center [511, 291] width 488 height 16
click at [328, 289] on input "Duration: 20 minutes" at bounding box center [511, 291] width 488 height 16
click at [315, 287] on input "Duration: 15 minutes" at bounding box center [511, 291] width 488 height 16
click at [305, 287] on input "Duration: 15 minutes" at bounding box center [511, 291] width 488 height 16
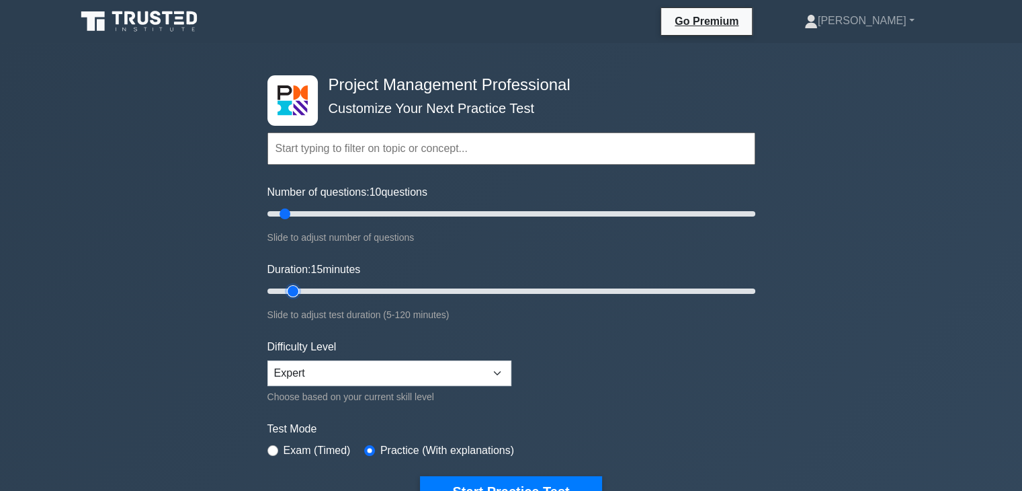
type input "10"
click at [301, 291] on input "Duration: 15 minutes" at bounding box center [511, 291] width 488 height 16
click at [747, 19] on link "Go Premium" at bounding box center [707, 21] width 80 height 17
click at [909, 17] on link "[PERSON_NAME]" at bounding box center [859, 20] width 175 height 27
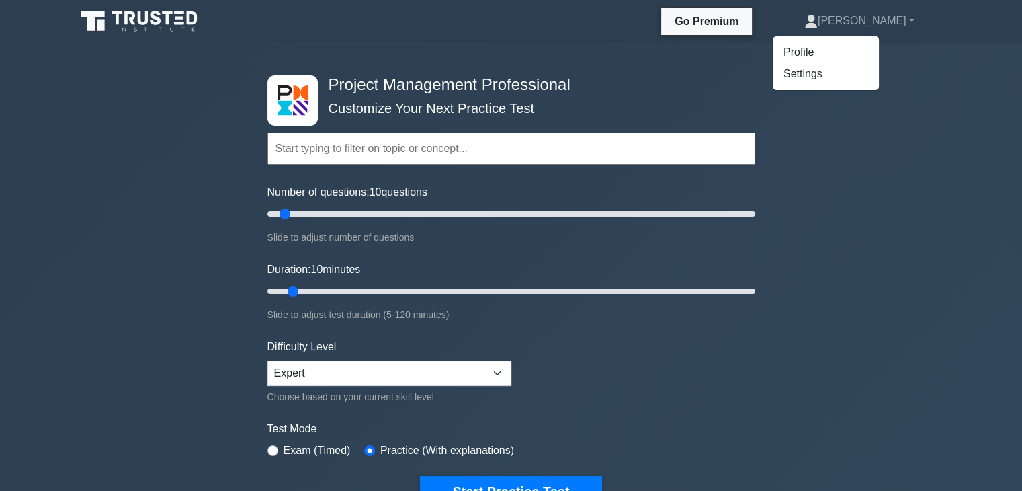
click at [925, 222] on div "Project Management Professional Customize Your Next Practice Test Topics Scope …" at bounding box center [511, 465] width 1022 height 845
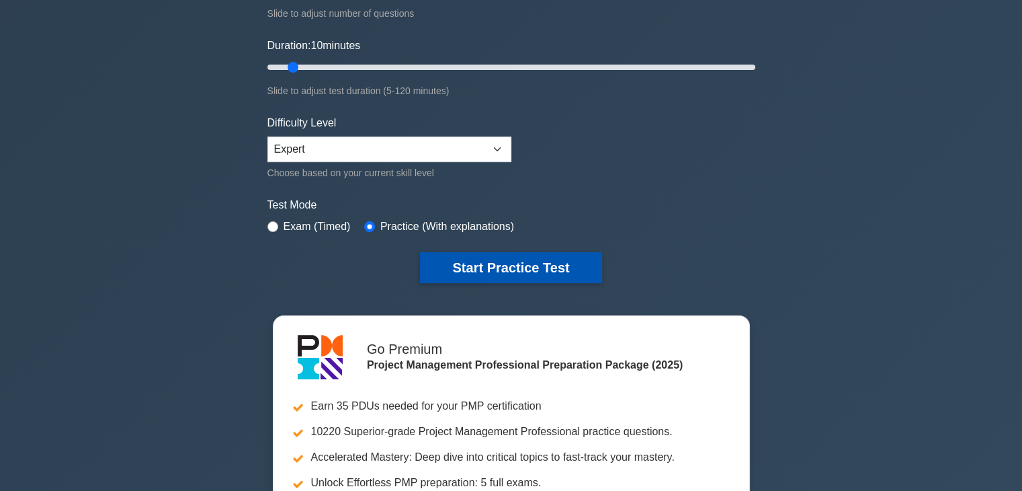
click at [478, 259] on button "Start Practice Test" at bounding box center [510, 267] width 181 height 31
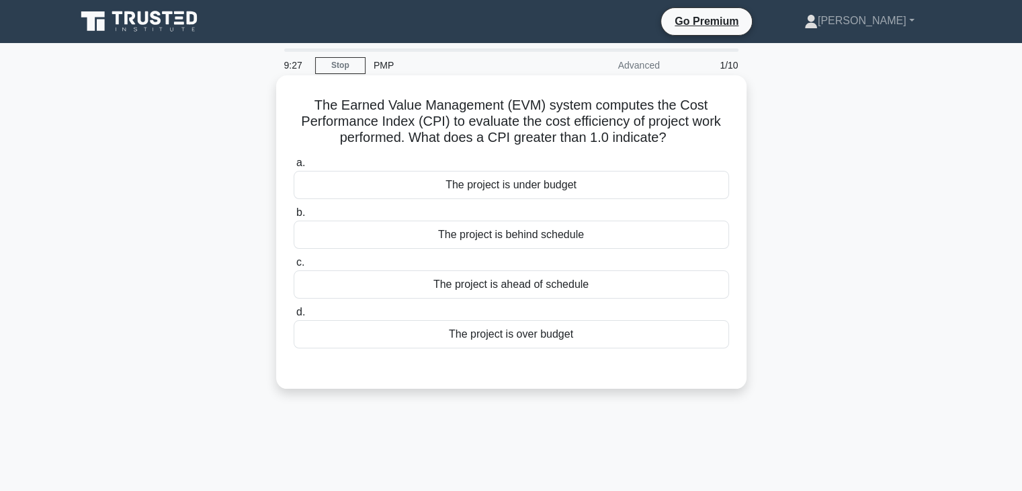
click at [546, 328] on div "The project is over budget" at bounding box center [511, 334] width 435 height 28
click at [294, 316] on input "d. The project is over budget" at bounding box center [294, 312] width 0 height 9
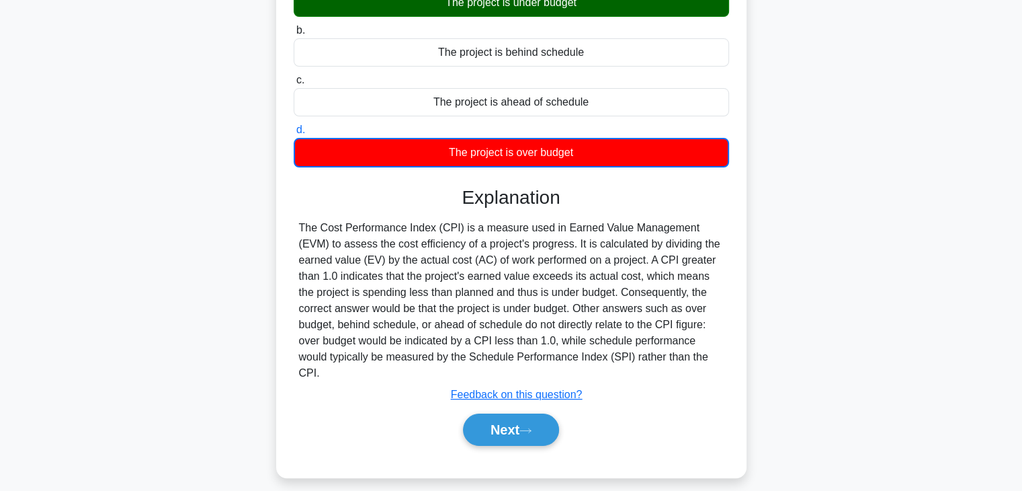
scroll to position [224, 0]
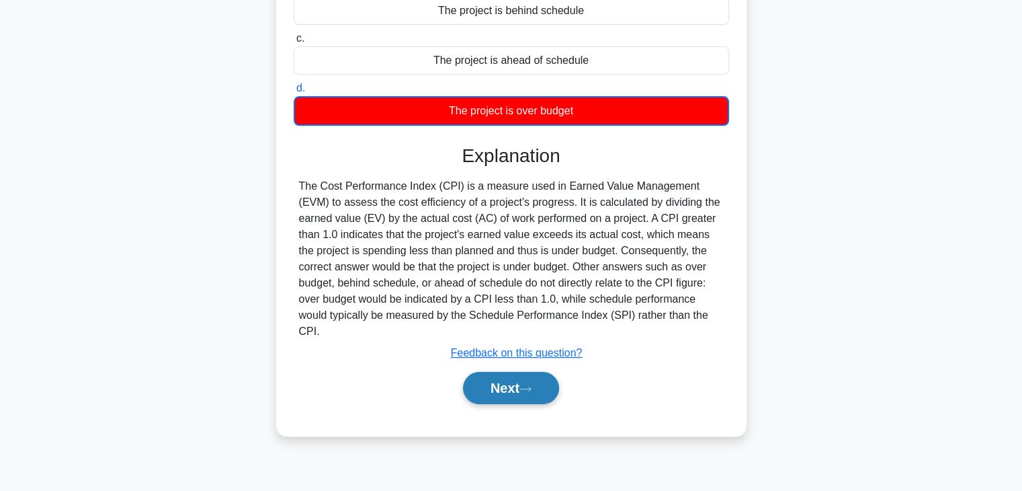
click at [528, 385] on icon at bounding box center [525, 388] width 12 height 7
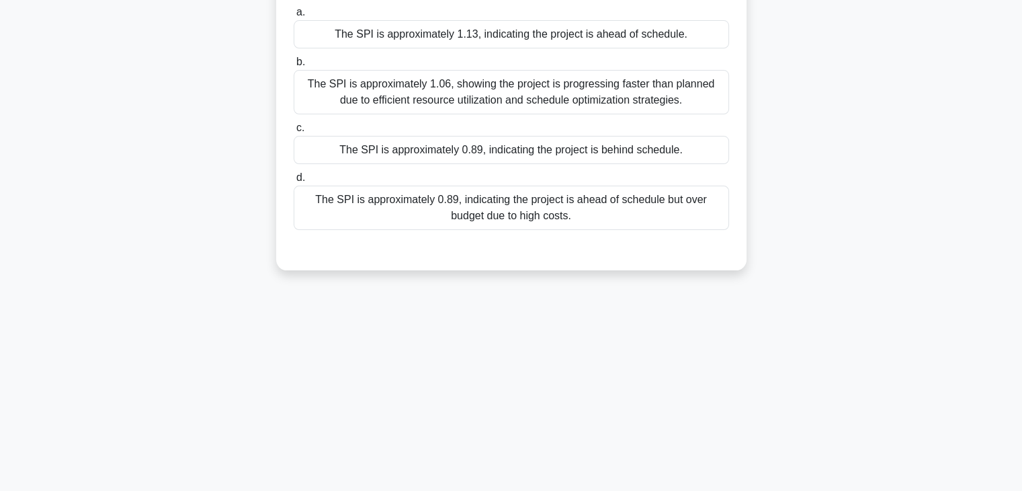
scroll to position [0, 0]
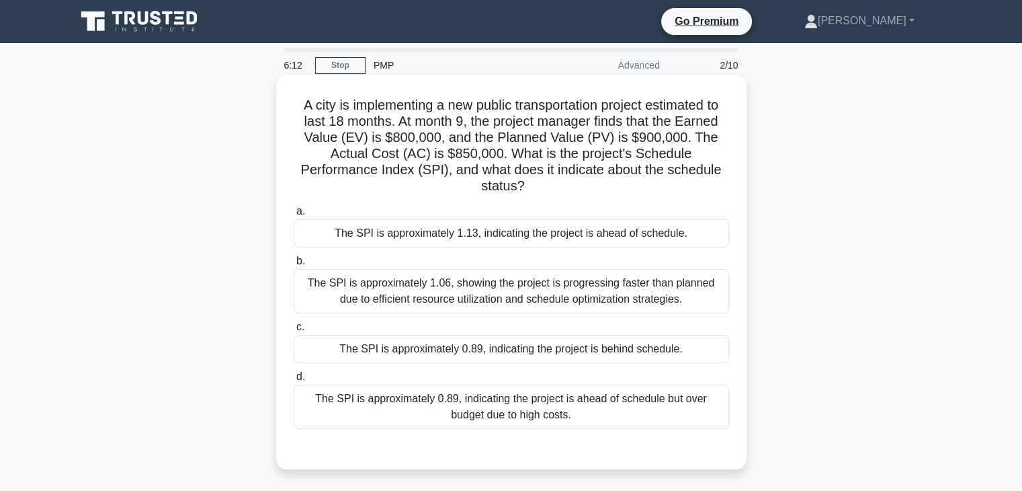
click at [496, 407] on div "The SPI is approximately 0.89, indicating the project is ahead of schedule but …" at bounding box center [511, 406] width 435 height 44
click at [294, 381] on input "d. The SPI is approximately 0.89, indicating the project is ahead of schedule b…" at bounding box center [294, 376] width 0 height 9
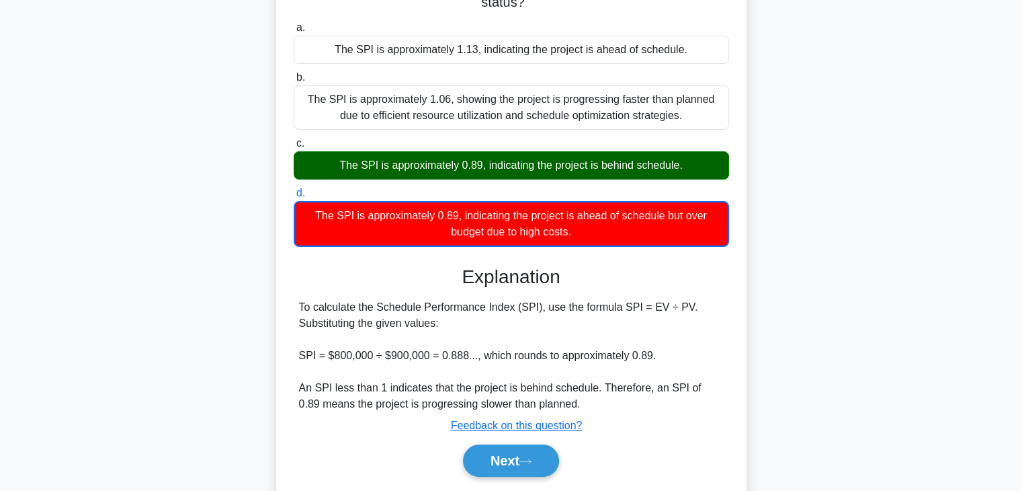
scroll to position [236, 0]
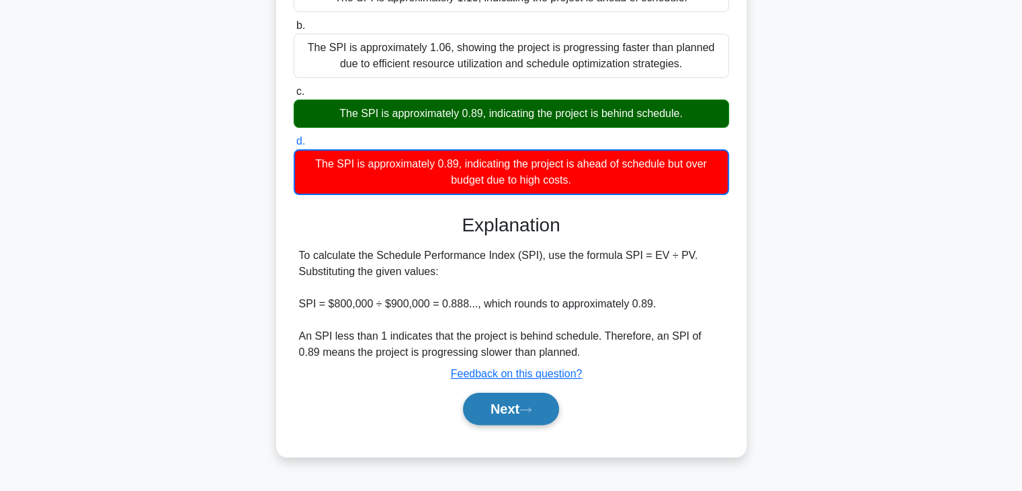
click at [500, 409] on button "Next" at bounding box center [511, 408] width 96 height 32
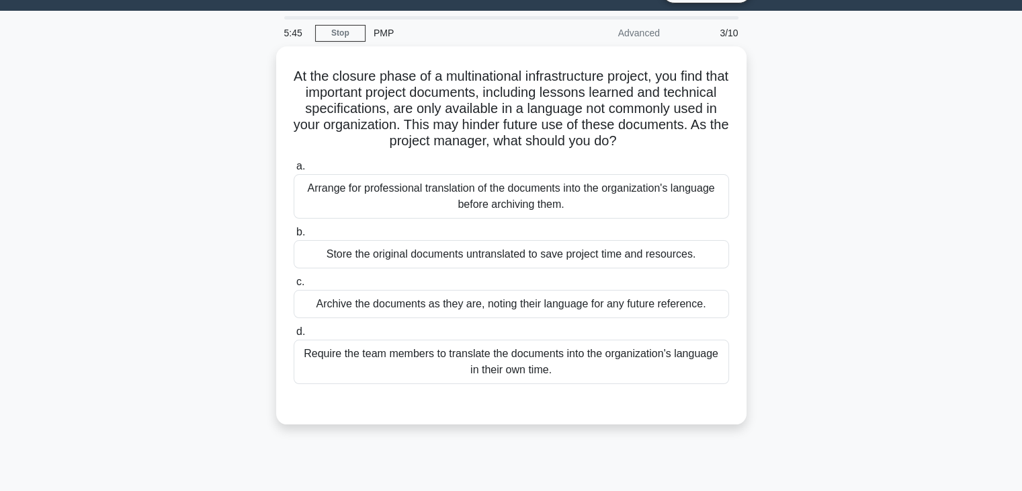
scroll to position [11, 0]
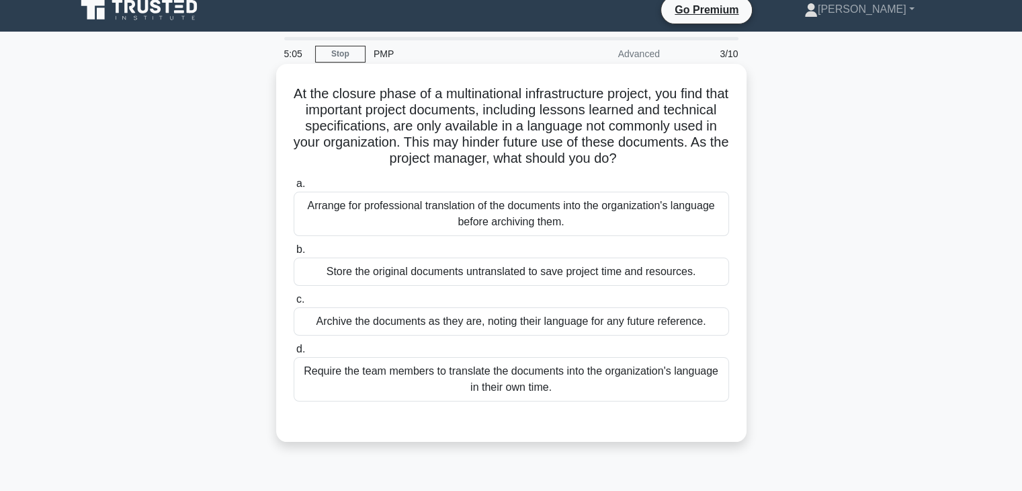
click at [630, 213] on div "Arrange for professional translation of the documents into the organization's l…" at bounding box center [511, 214] width 435 height 44
click at [294, 188] on input "a. Arrange for professional translation of the documents into the organization'…" at bounding box center [294, 183] width 0 height 9
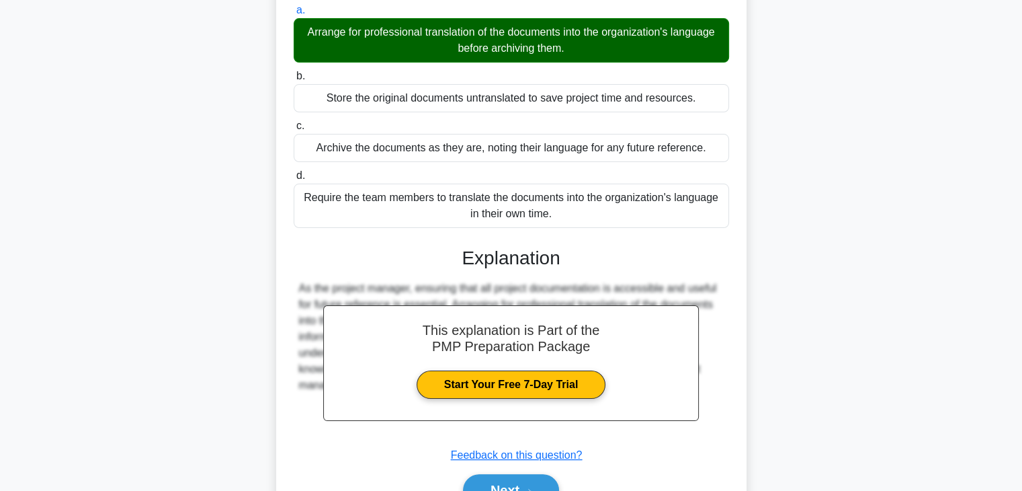
scroll to position [257, 0]
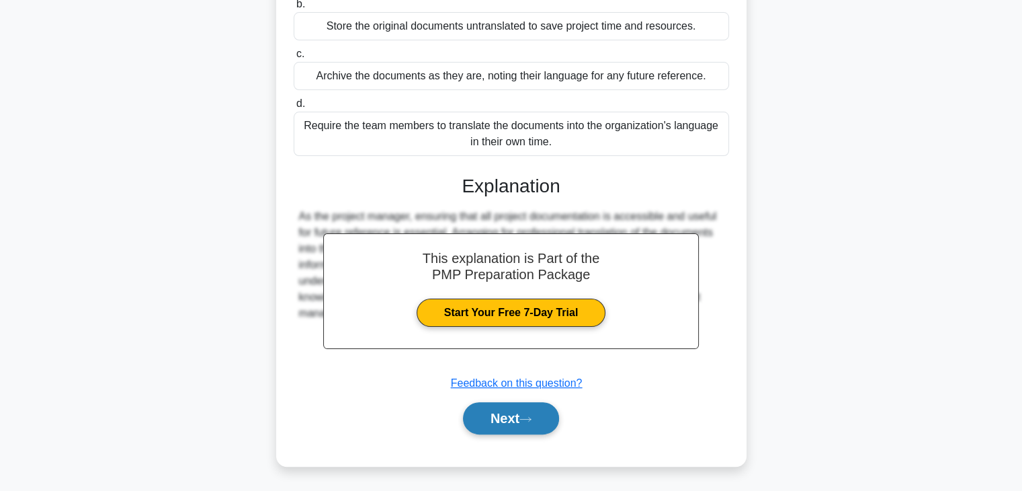
click at [532, 409] on button "Next" at bounding box center [511, 418] width 96 height 32
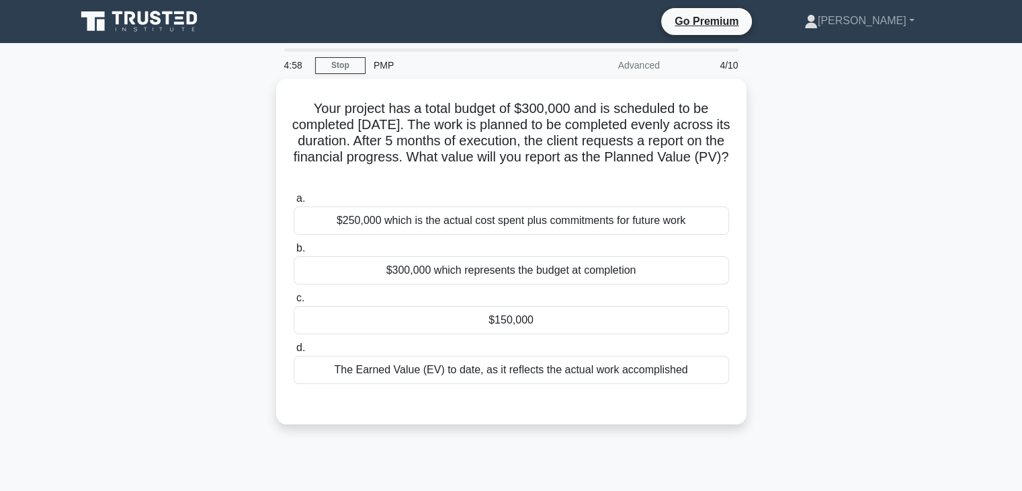
scroll to position [0, 0]
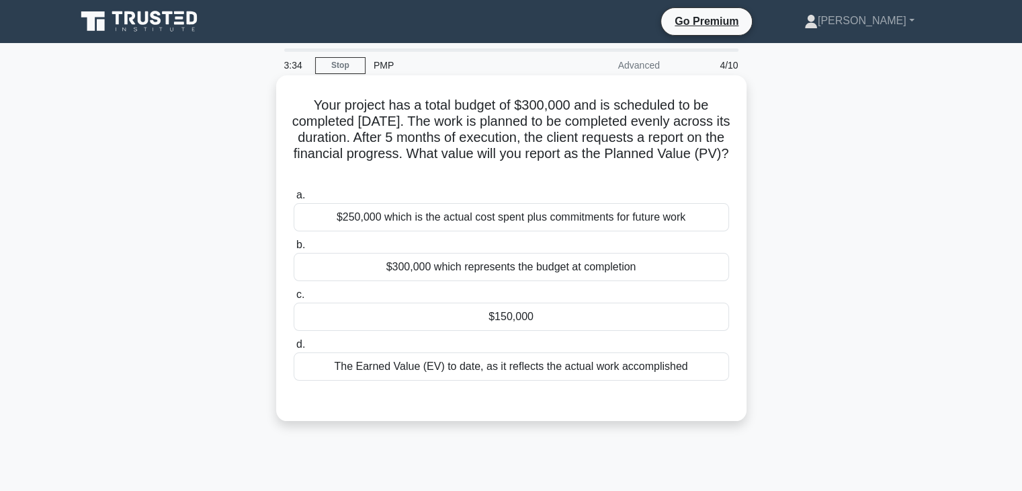
click at [566, 312] on div "$150,000" at bounding box center [511, 316] width 435 height 28
click at [294, 299] on input "c. $150,000" at bounding box center [294, 294] width 0 height 9
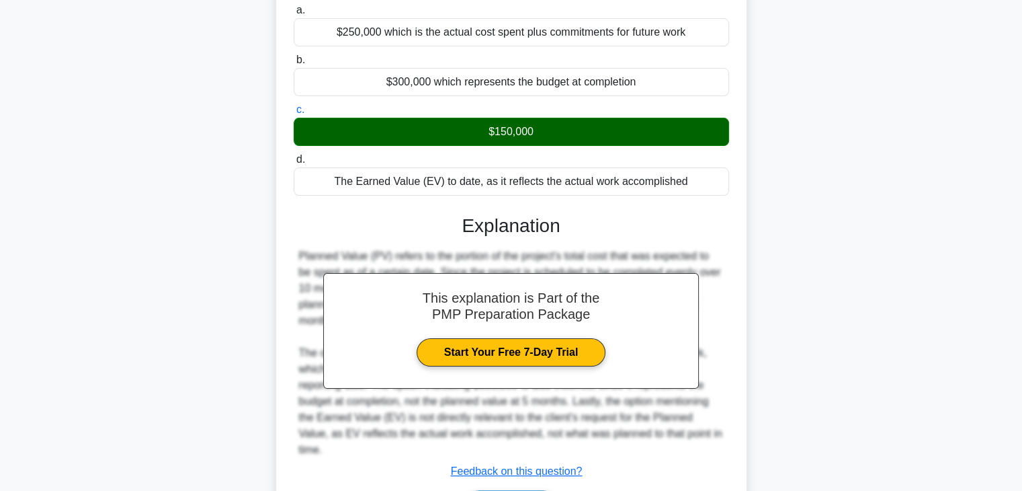
scroll to position [257, 0]
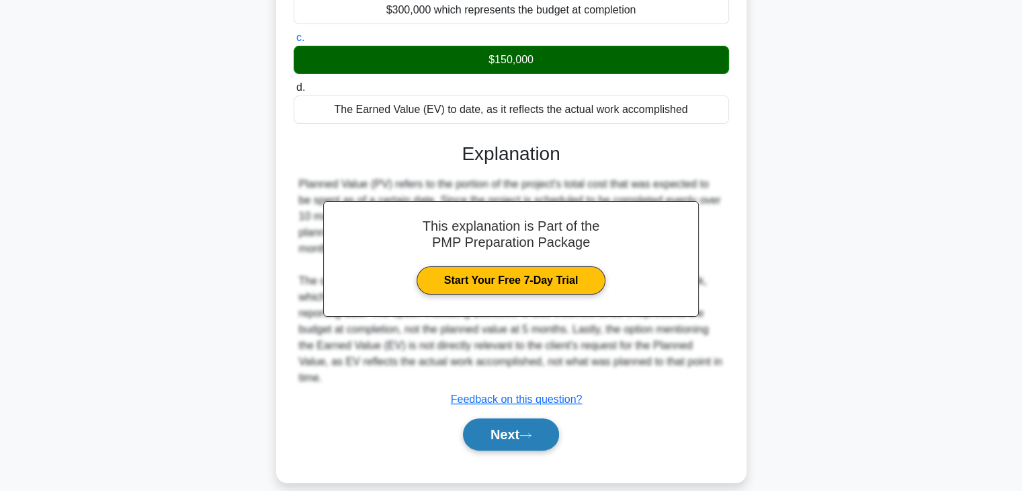
click at [528, 427] on button "Next" at bounding box center [511, 434] width 96 height 32
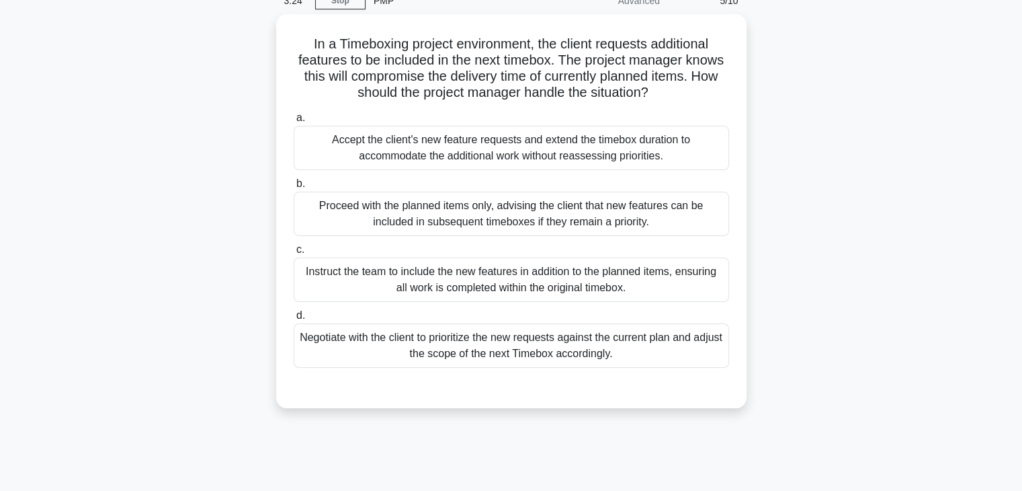
scroll to position [0, 0]
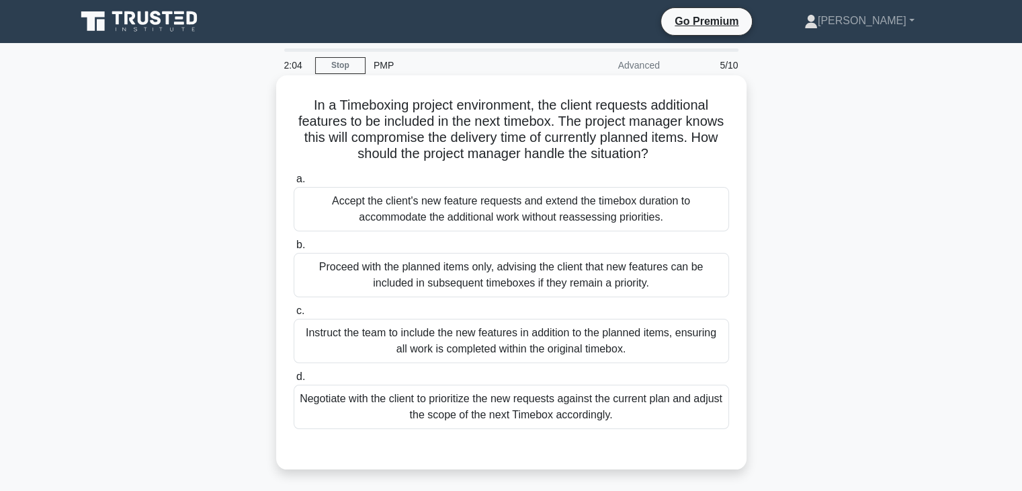
click at [541, 409] on div "Negotiate with the client to prioritize the new requests against the current pl…" at bounding box center [511, 406] width 435 height 44
click at [294, 381] on input "d. Negotiate with the client to prioritize the new requests against the current…" at bounding box center [294, 376] width 0 height 9
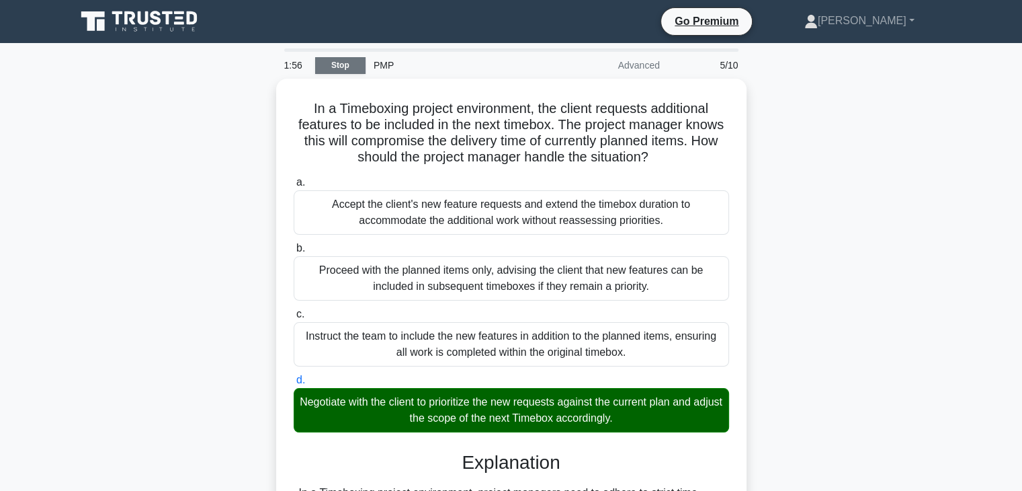
click at [336, 60] on link "Stop" at bounding box center [340, 65] width 50 height 17
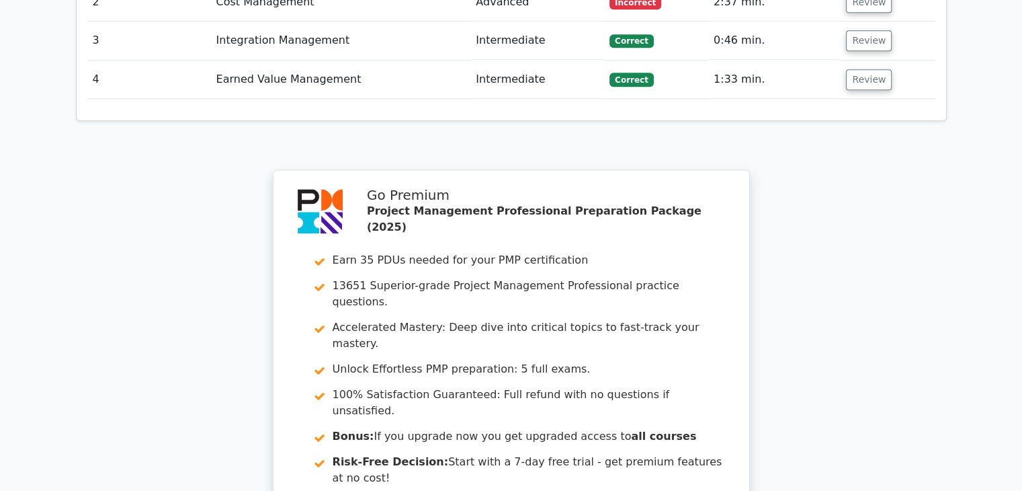
scroll to position [1791, 0]
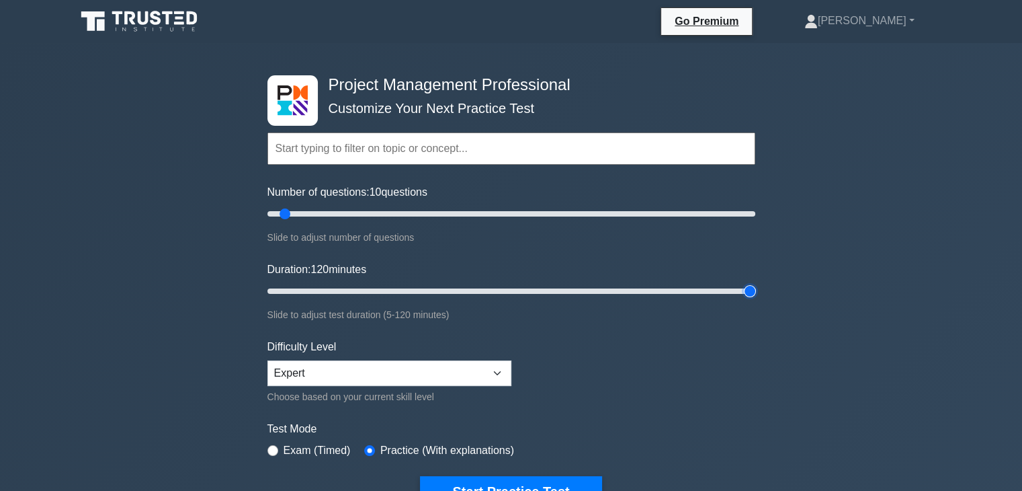
drag, startPoint x: 296, startPoint y: 287, endPoint x: 957, endPoint y: 291, distance: 660.6
type input "120"
click at [755, 291] on input "Duration: 120 minutes" at bounding box center [511, 291] width 488 height 16
click at [274, 212] on input "Number of questions: 10 questions" at bounding box center [511, 214] width 488 height 16
drag, startPoint x: 271, startPoint y: 208, endPoint x: 797, endPoint y: 199, distance: 526.2
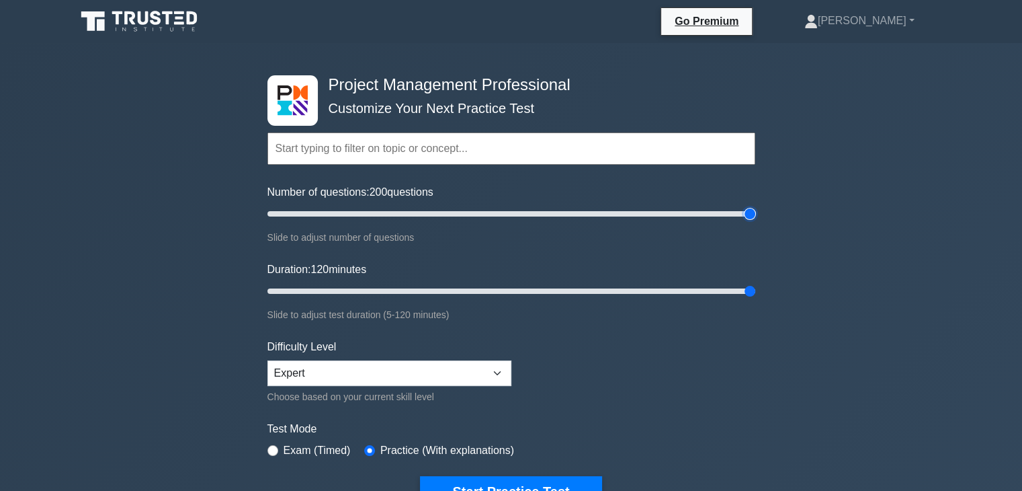
click at [755, 206] on input "Number of questions: 200 questions" at bounding box center [511, 214] width 488 height 16
type input "5"
click at [269, 212] on input "Number of questions: 5 questions" at bounding box center [511, 214] width 488 height 16
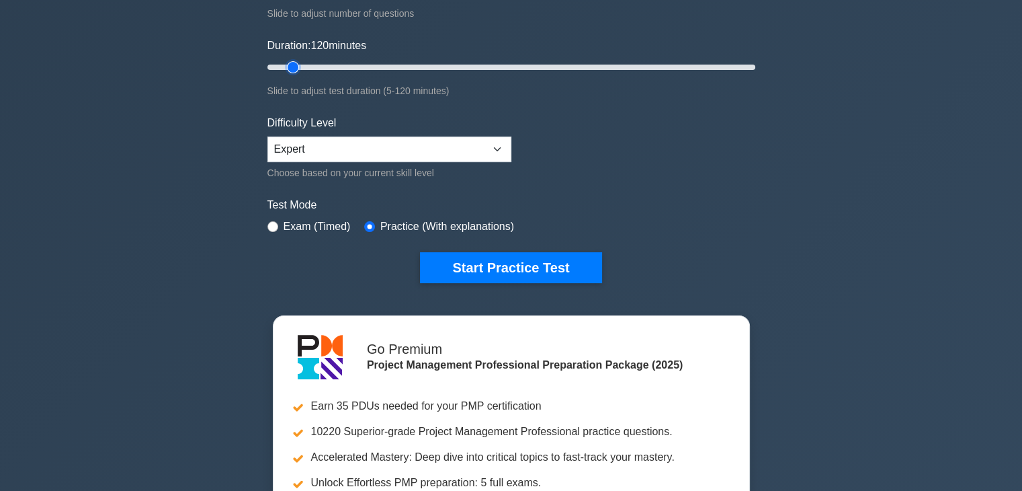
type input "10"
click at [286, 61] on input "Duration: 120 minutes" at bounding box center [511, 67] width 488 height 16
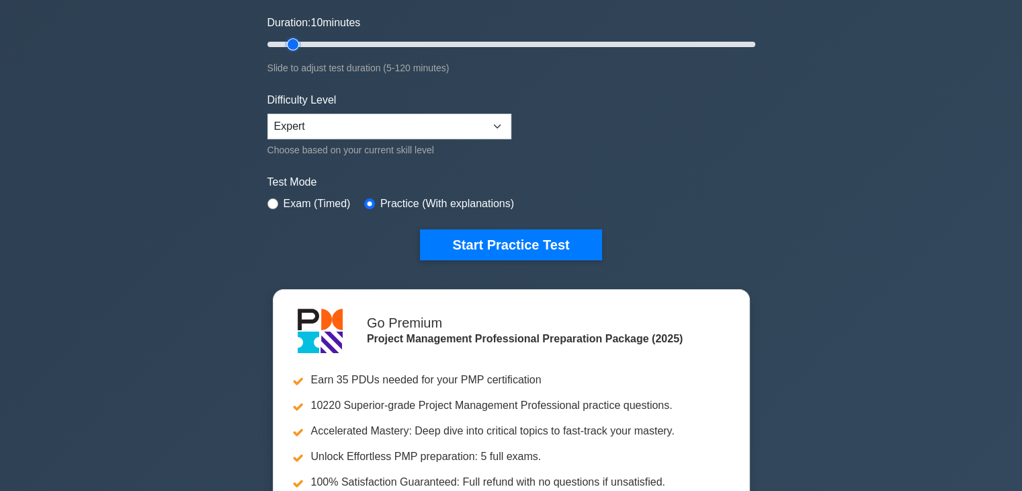
scroll to position [448, 0]
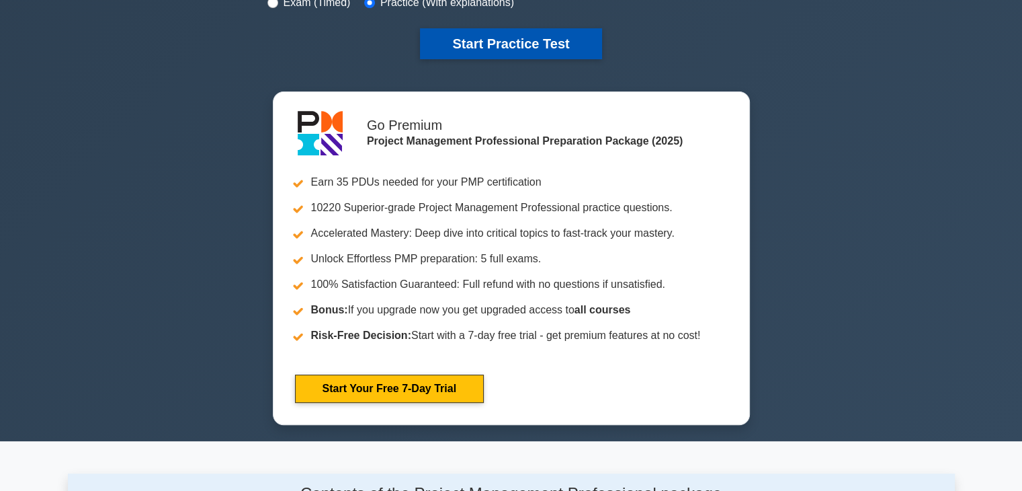
click at [505, 38] on button "Start Practice Test" at bounding box center [510, 43] width 181 height 31
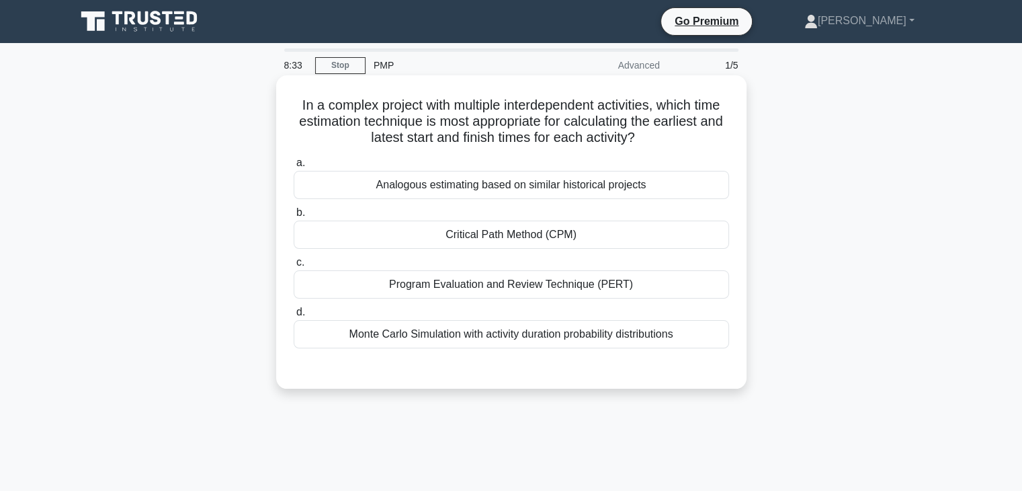
click at [382, 337] on div "Monte Carlo Simulation with activity duration probability distributions" at bounding box center [511, 334] width 435 height 28
click at [294, 316] on input "d. Monte Carlo Simulation with activity duration probability distributions" at bounding box center [294, 312] width 0 height 9
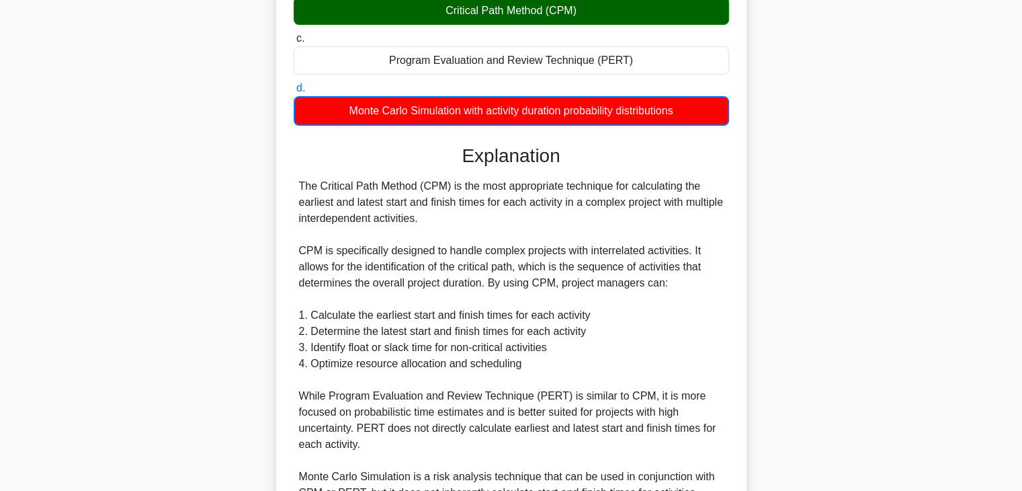
scroll to position [448, 0]
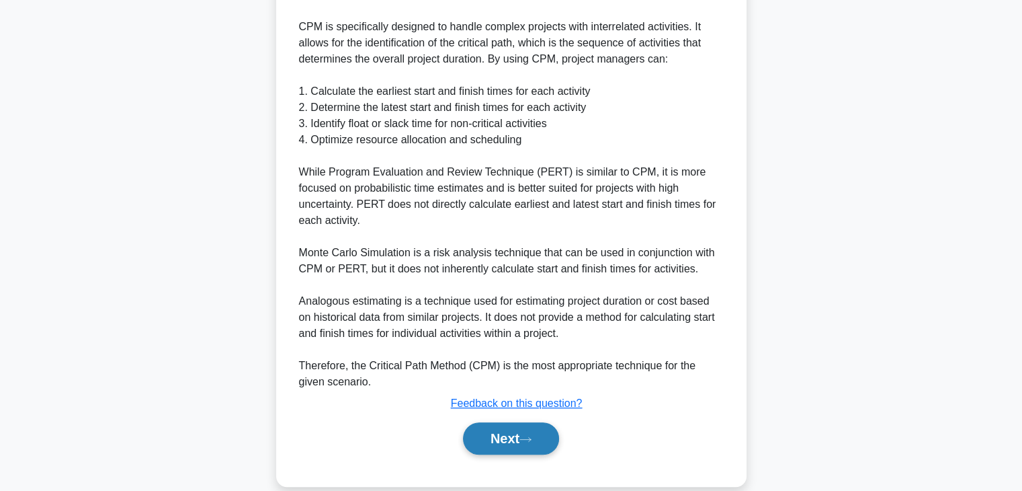
click at [519, 433] on button "Next" at bounding box center [511, 438] width 96 height 32
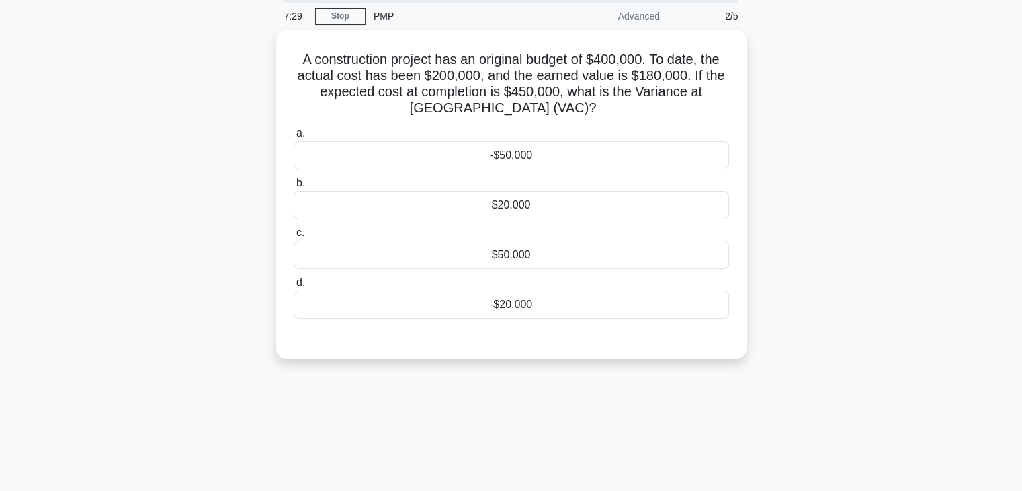
scroll to position [11, 0]
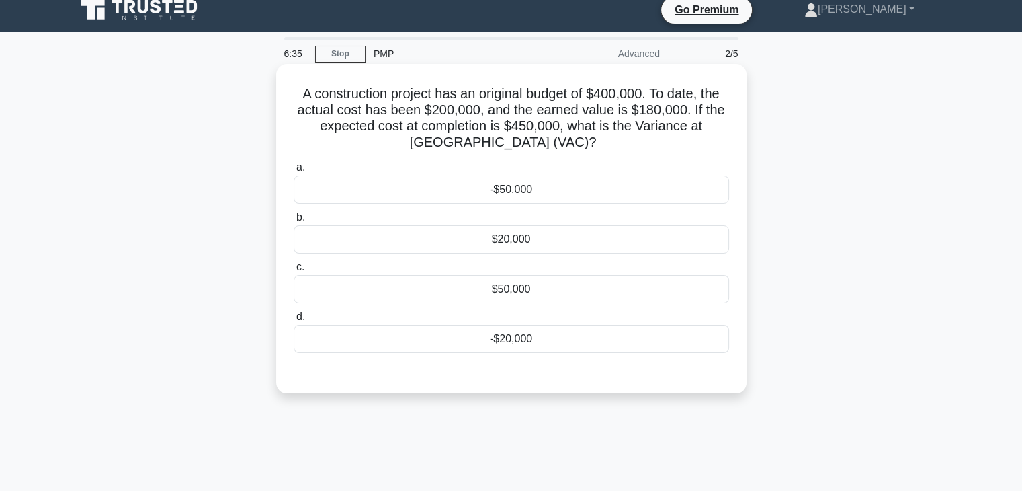
click at [545, 190] on div "-$50,000" at bounding box center [511, 189] width 435 height 28
click at [294, 172] on input "a. -$50,000" at bounding box center [294, 167] width 0 height 9
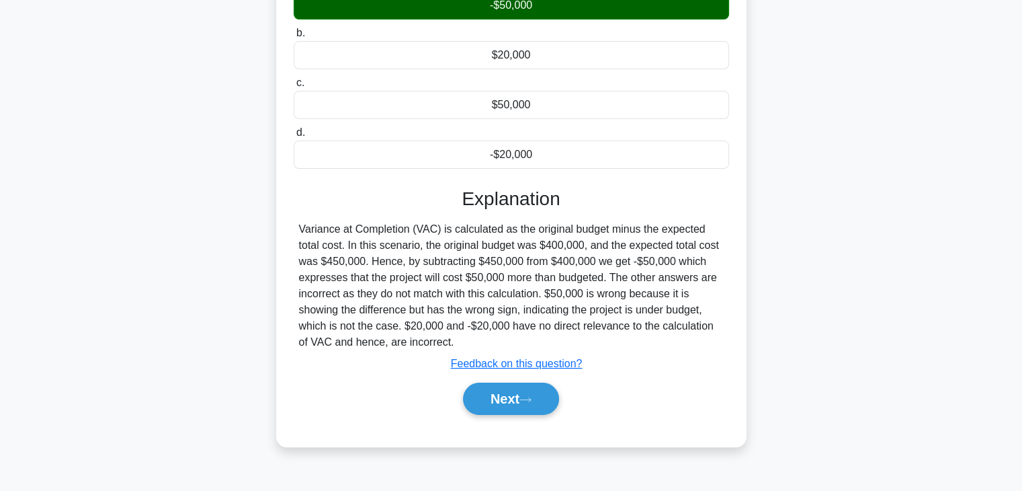
scroll to position [236, 0]
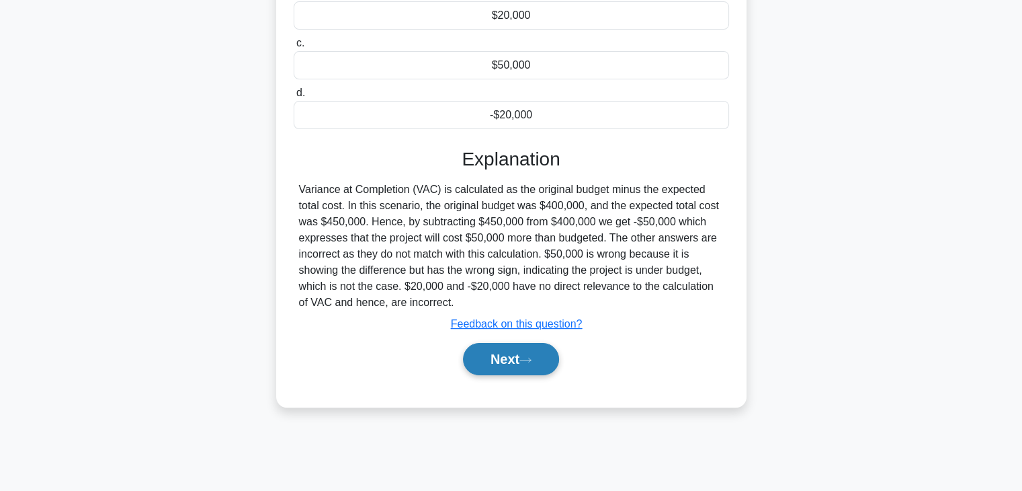
drag, startPoint x: 546, startPoint y: 355, endPoint x: 470, endPoint y: 356, distance: 75.9
click at [546, 355] on button "Next" at bounding box center [511, 359] width 96 height 32
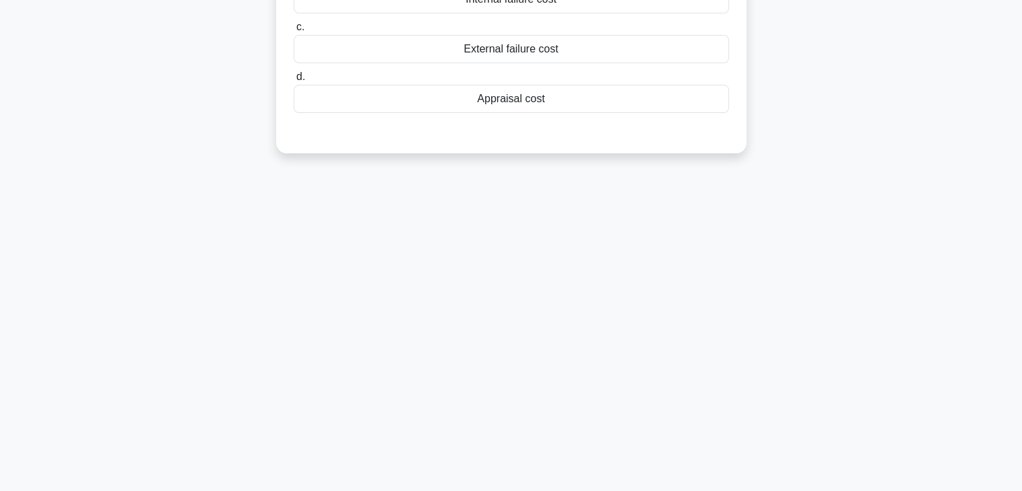
scroll to position [0, 0]
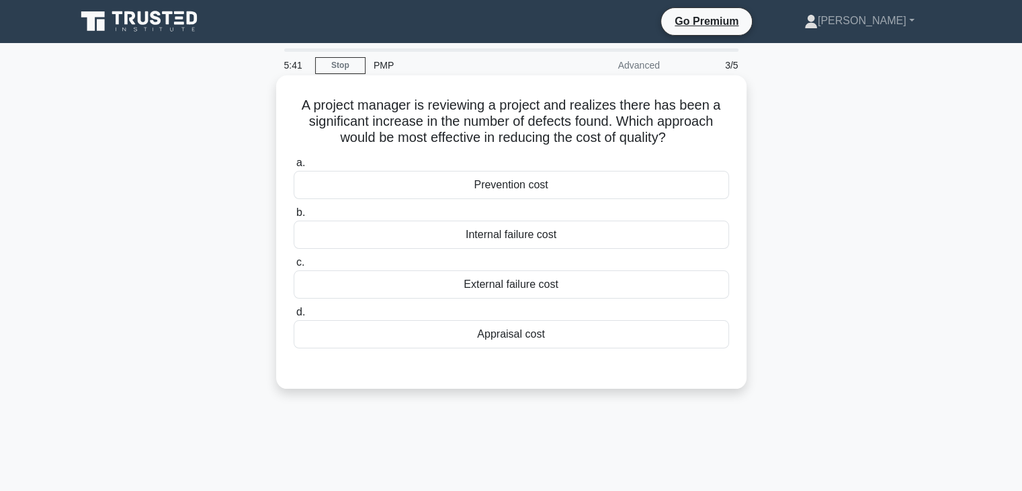
click at [427, 183] on div "Prevention cost" at bounding box center [511, 185] width 435 height 28
click at [294, 167] on input "a. Prevention cost" at bounding box center [294, 163] width 0 height 9
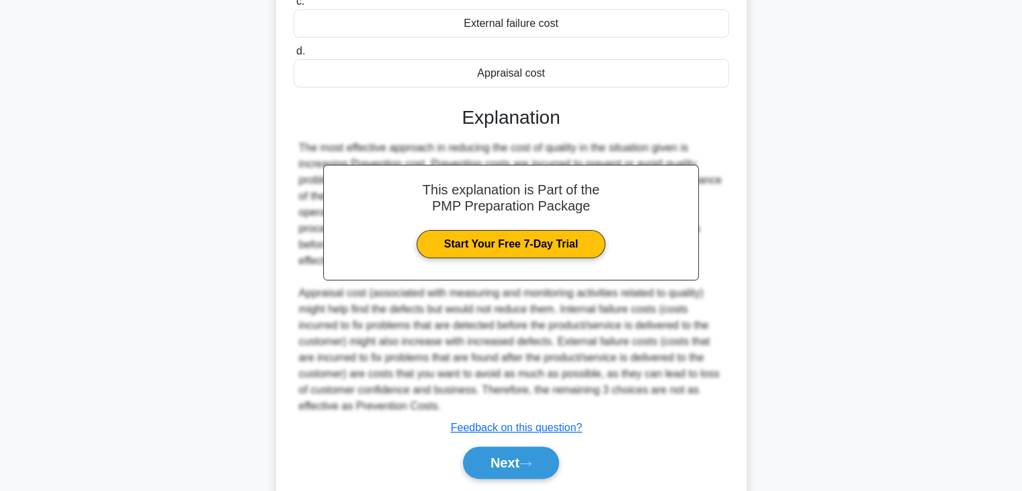
scroll to position [305, 0]
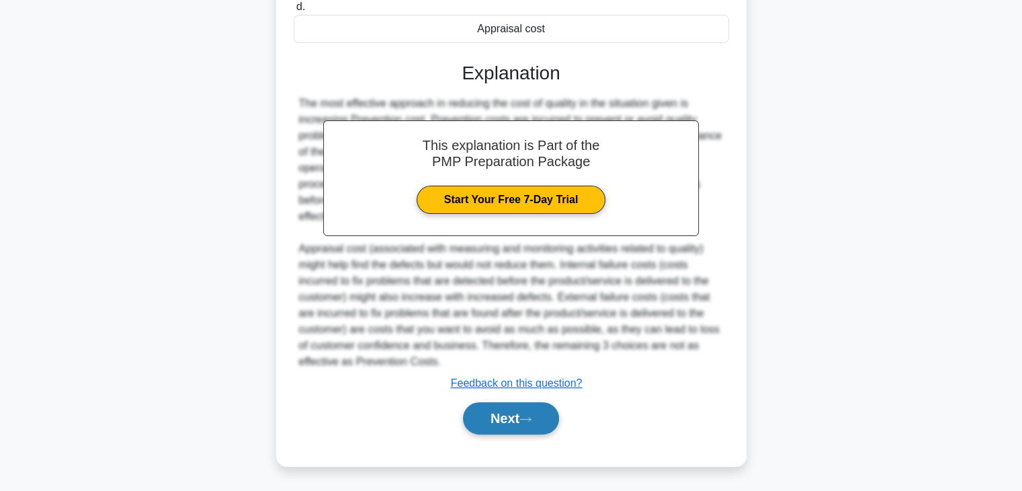
click at [527, 420] on icon at bounding box center [525, 418] width 12 height 7
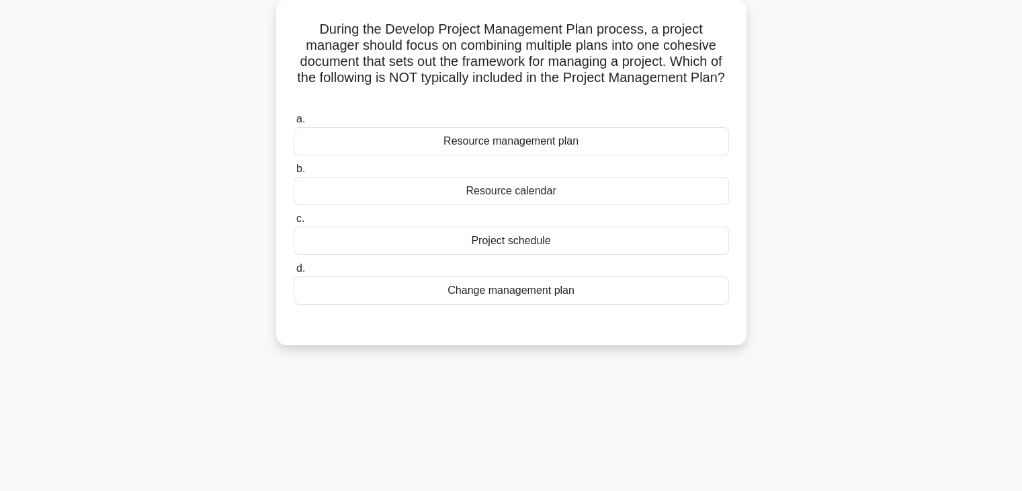
scroll to position [0, 0]
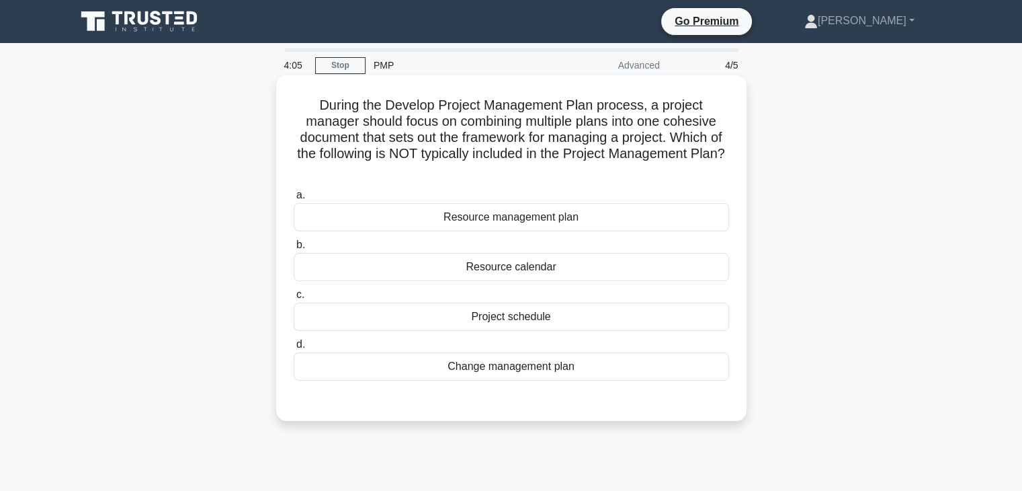
click at [523, 265] on div "Resource calendar" at bounding box center [511, 267] width 435 height 28
click at [294, 249] on input "b. Resource calendar" at bounding box center [294, 245] width 0 height 9
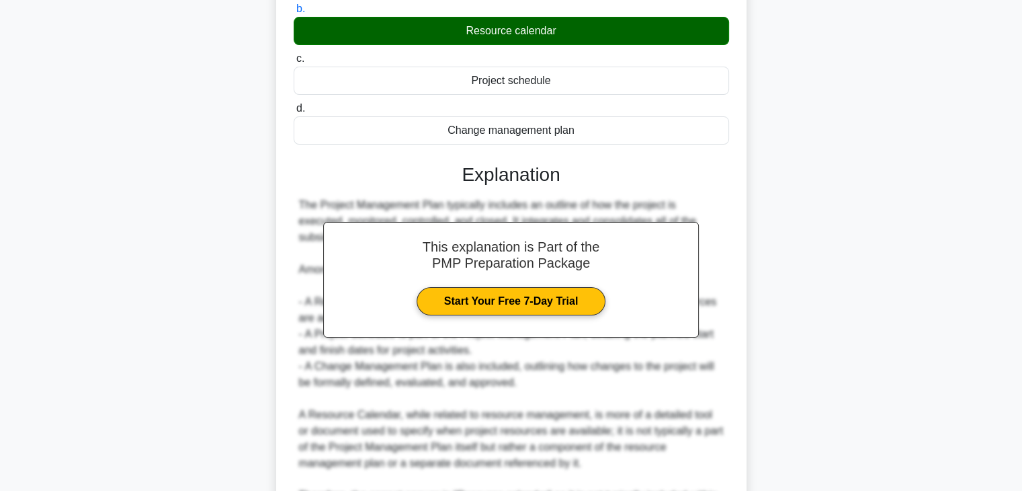
scroll to position [386, 0]
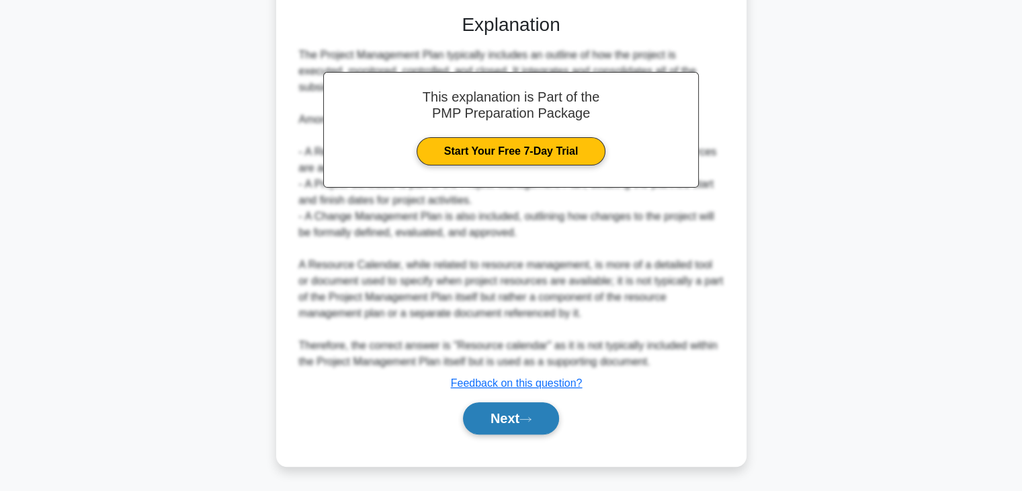
click at [508, 423] on button "Next" at bounding box center [511, 418] width 96 height 32
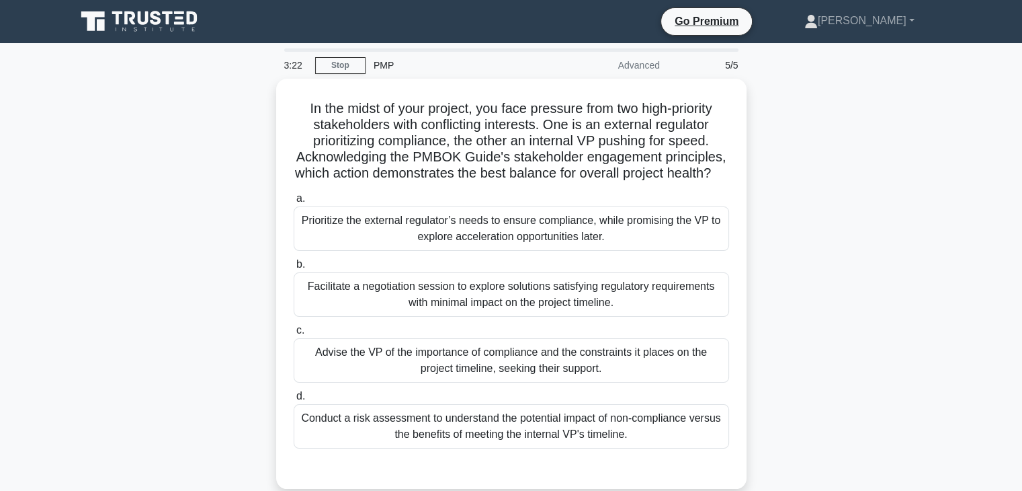
scroll to position [224, 0]
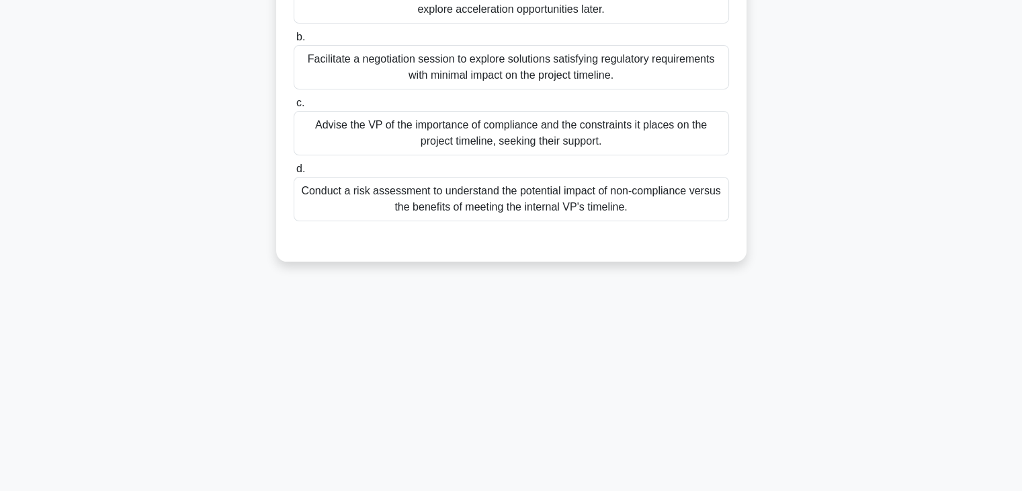
click at [408, 82] on div "Facilitate a negotiation session to explore solutions satisfying regulatory req…" at bounding box center [511, 67] width 435 height 44
click at [294, 42] on input "b. Facilitate a negotiation session to explore solutions satisfying regulatory …" at bounding box center [294, 37] width 0 height 9
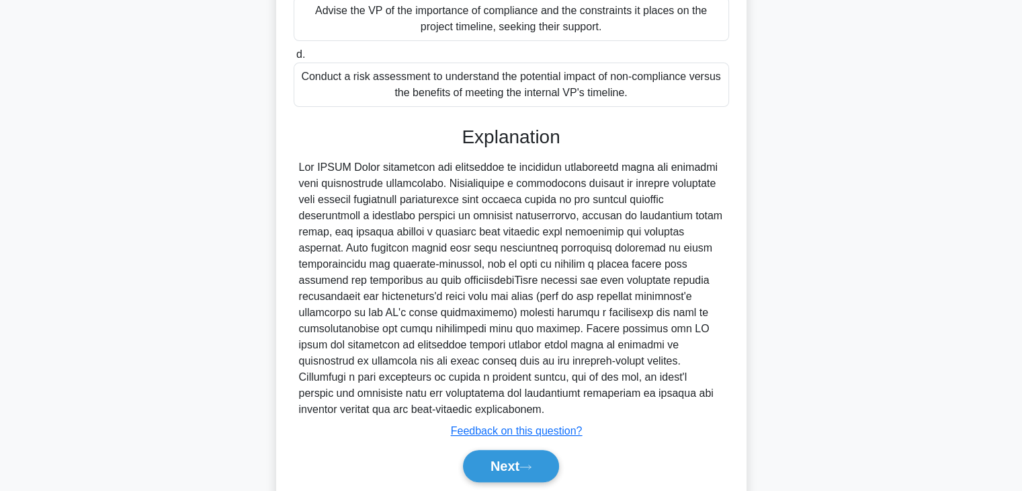
scroll to position [402, 0]
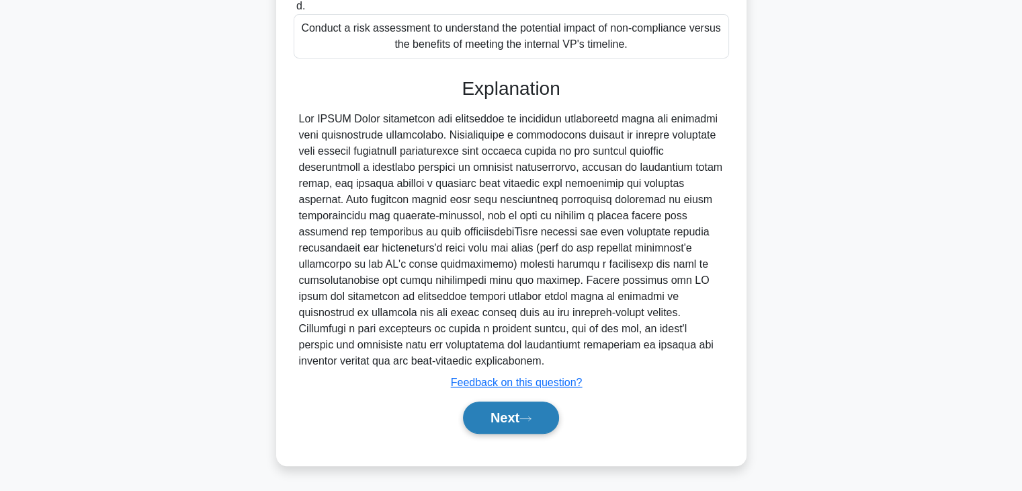
click at [529, 422] on button "Next" at bounding box center [511, 417] width 96 height 32
